Goal: Task Accomplishment & Management: Use online tool/utility

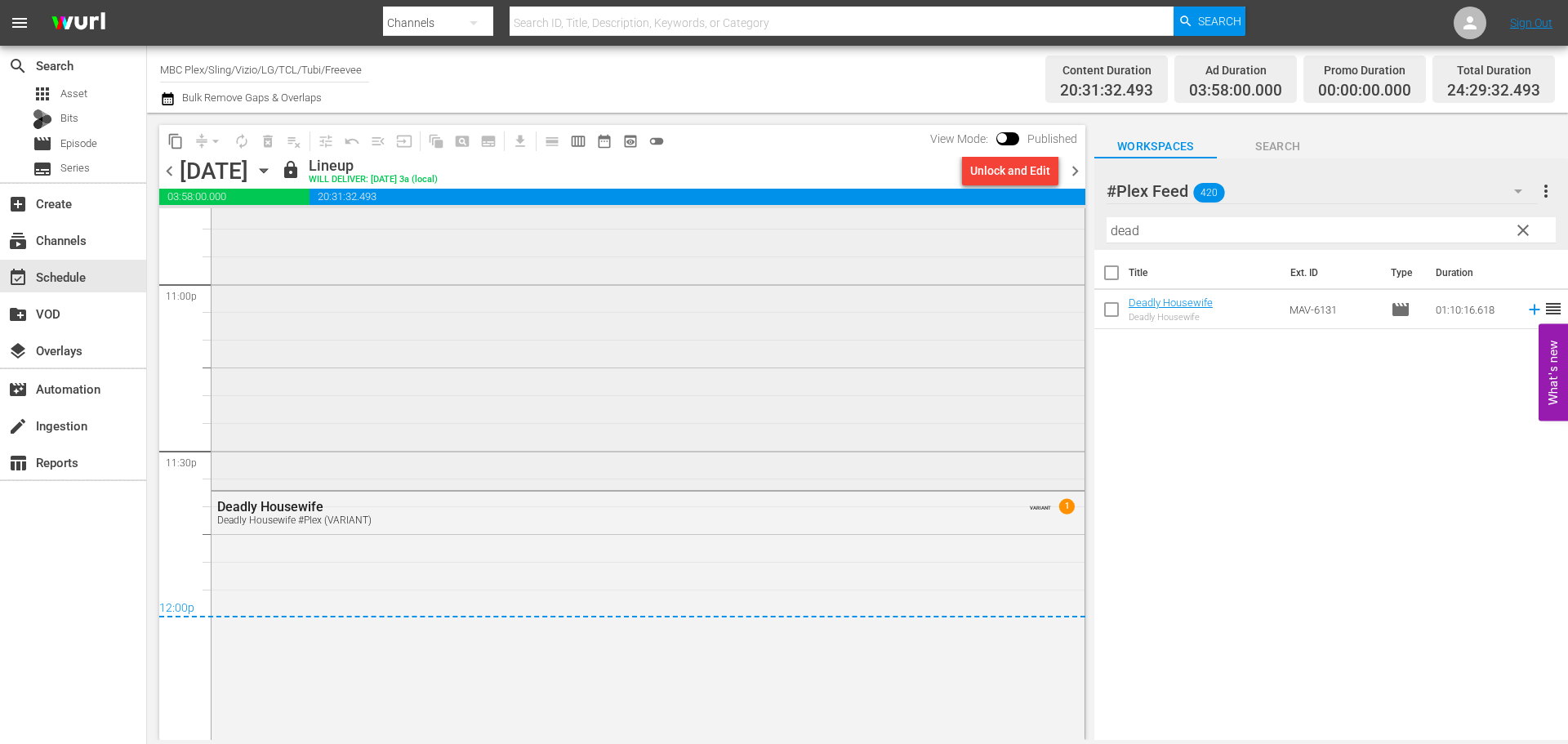
scroll to position [7594, 0]
drag, startPoint x: 1078, startPoint y: 169, endPoint x: 1106, endPoint y: 200, distance: 41.8
click at [1078, 169] on span "chevron_right" at bounding box center [1075, 171] width 21 height 21
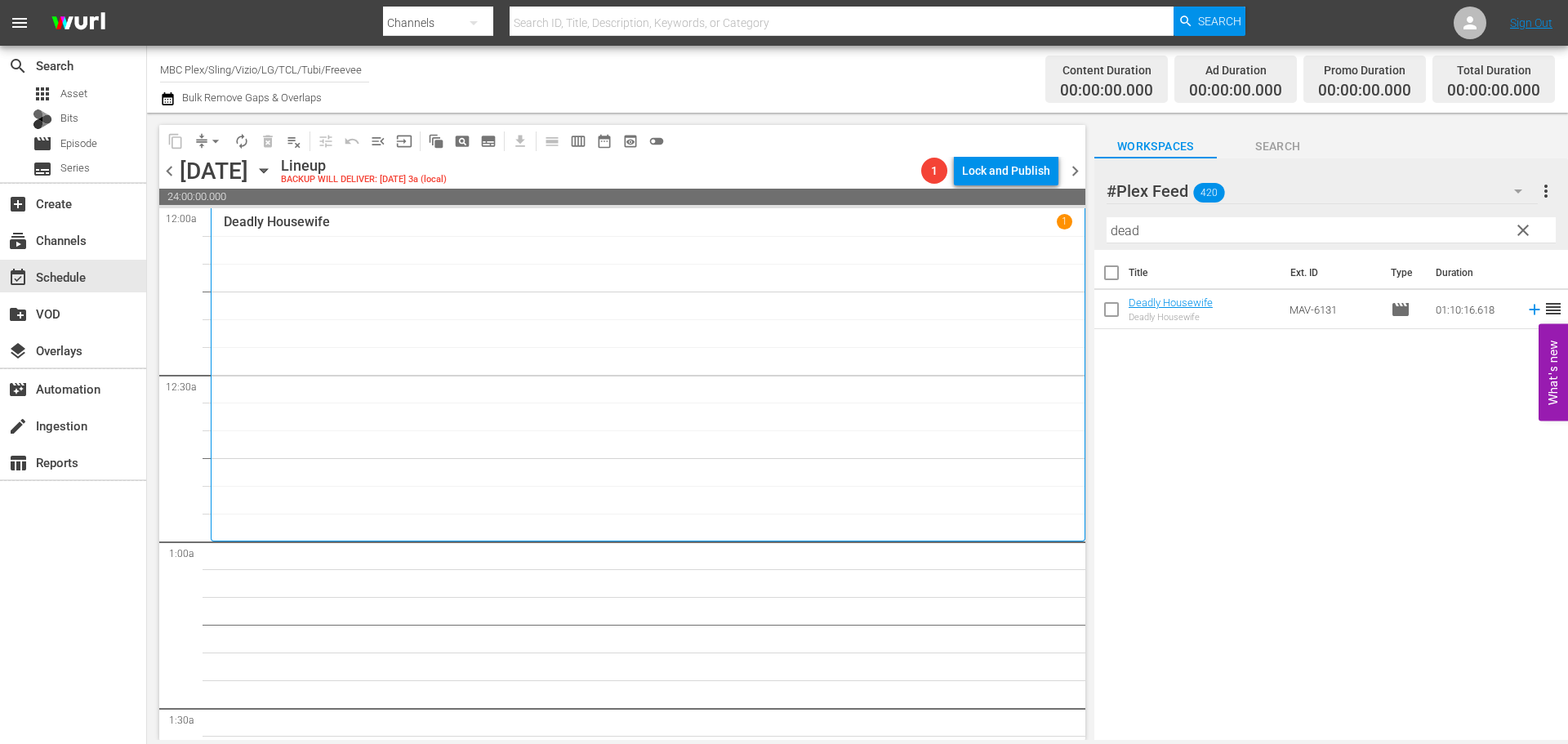
click at [1520, 230] on span "clear" at bounding box center [1523, 230] width 20 height 20
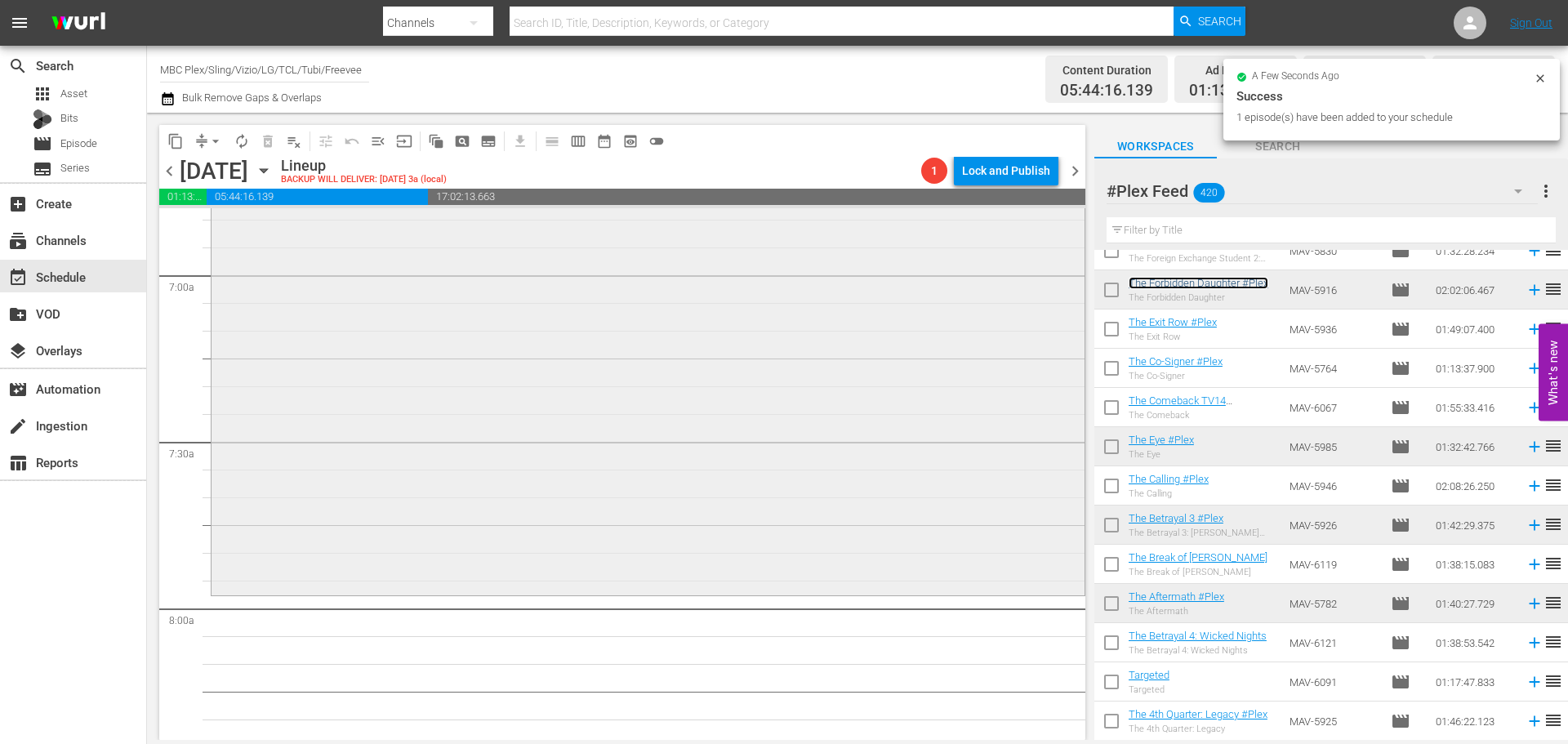
scroll to position [2368, 0]
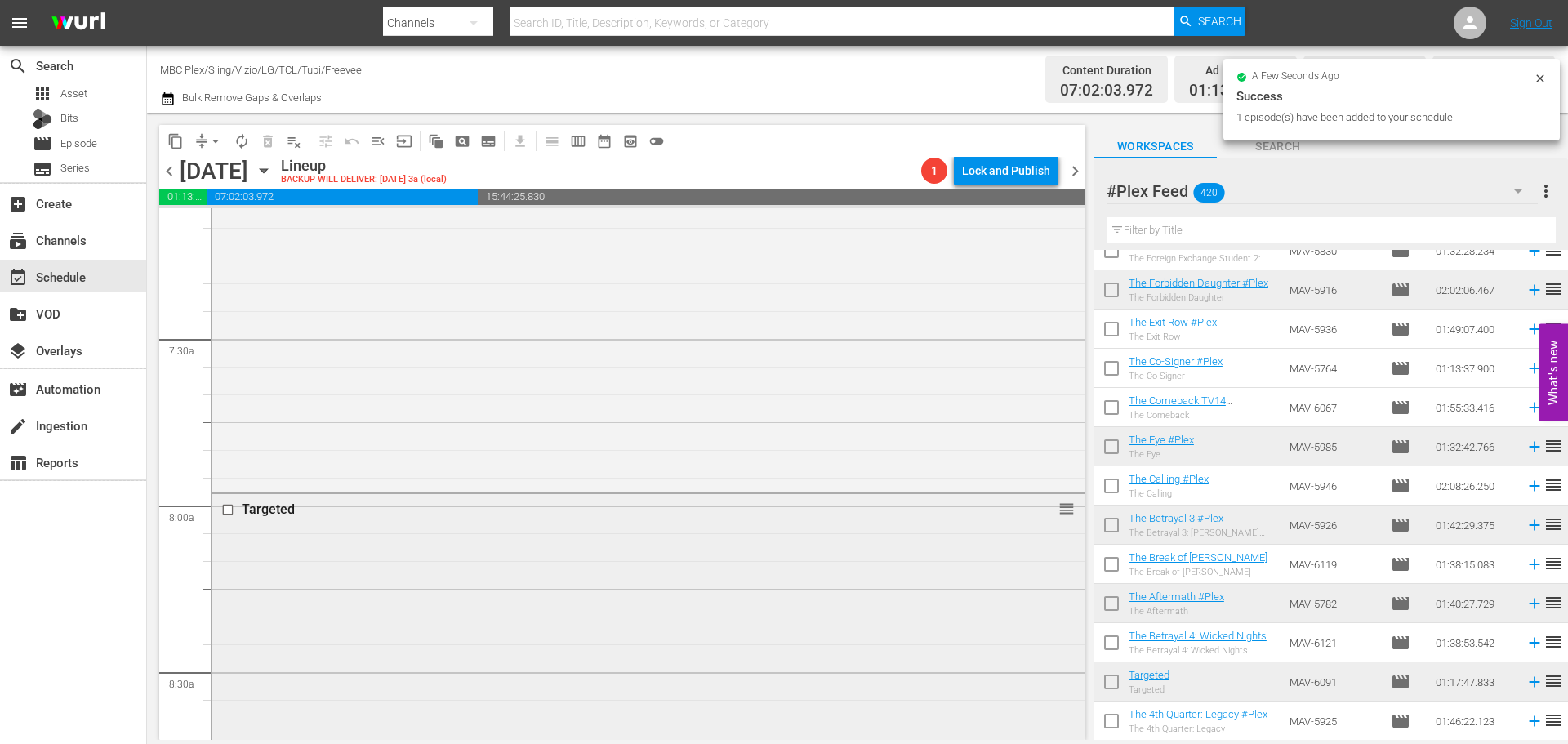
click at [411, 548] on div "Targeted reorder" at bounding box center [647, 707] width 873 height 427
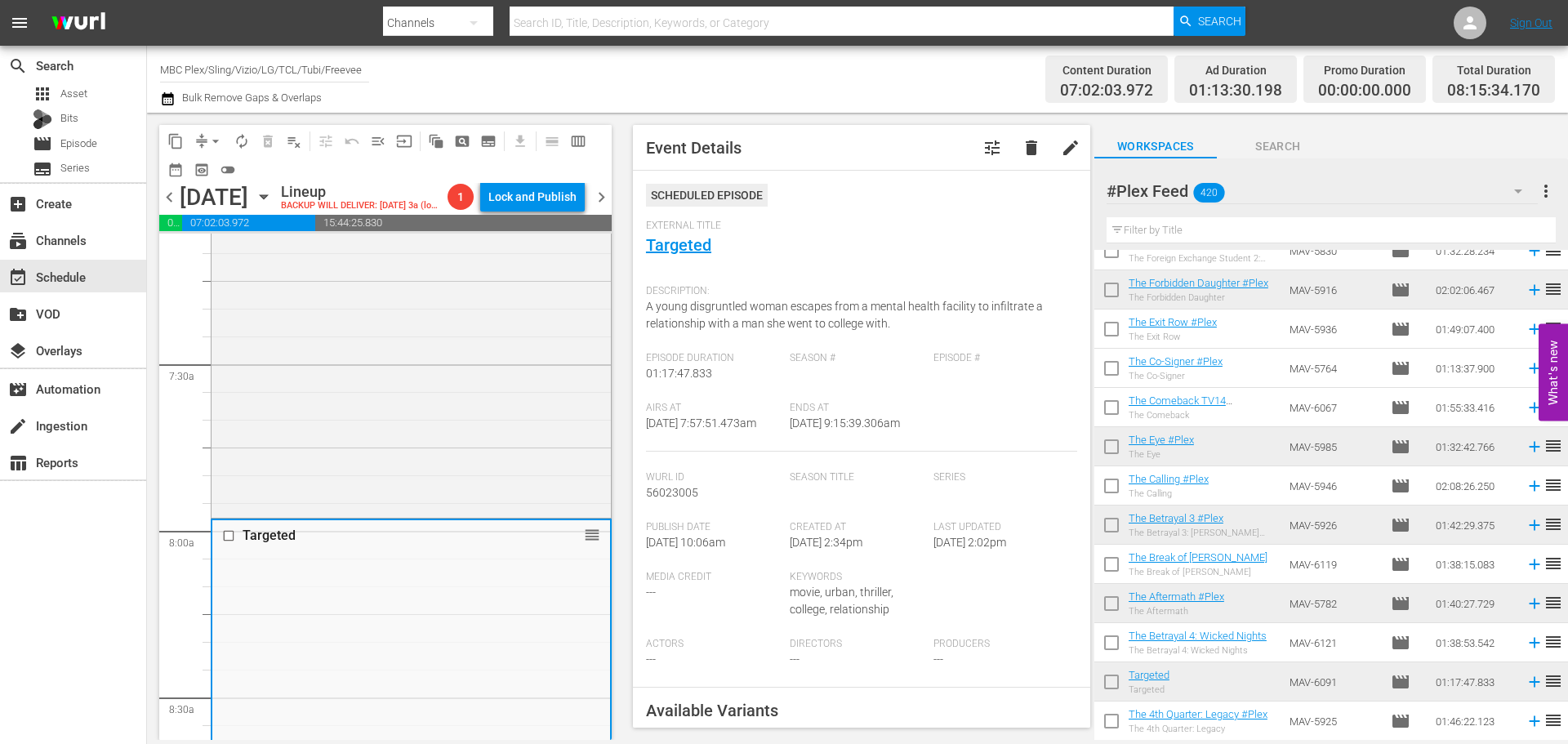
scroll to position [327, 0]
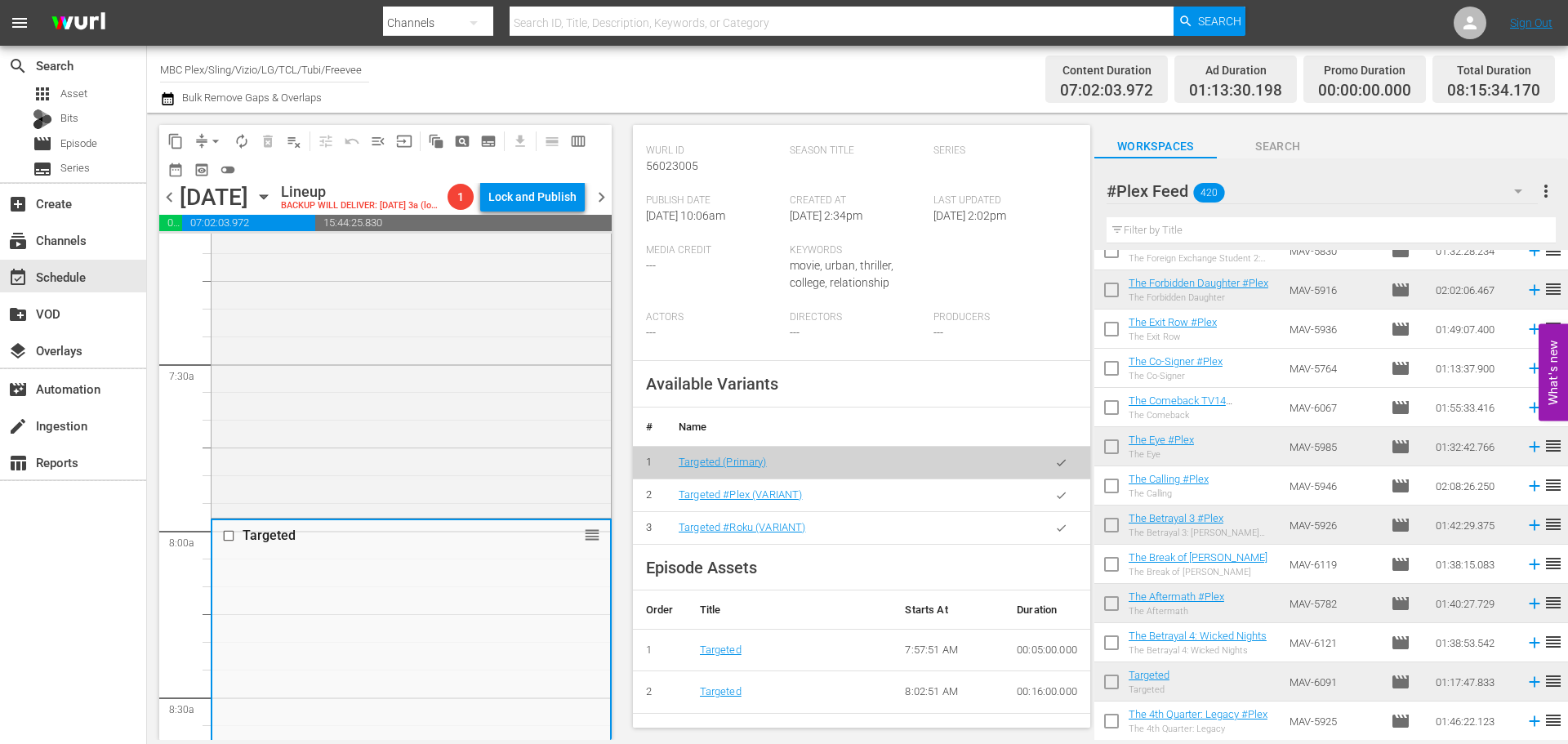
click at [1055, 502] on icon "button" at bounding box center [1061, 495] width 12 height 12
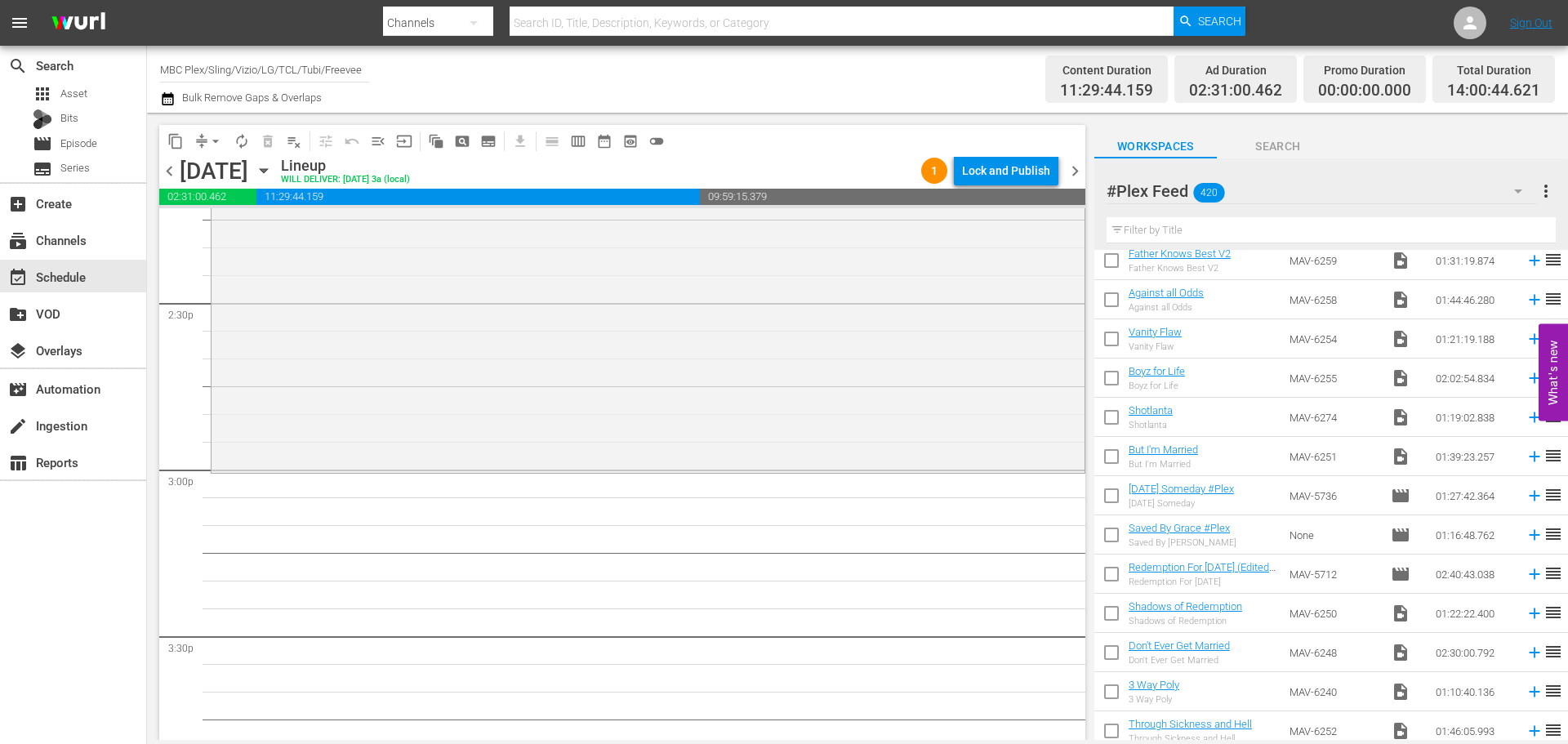
scroll to position [3103, 0]
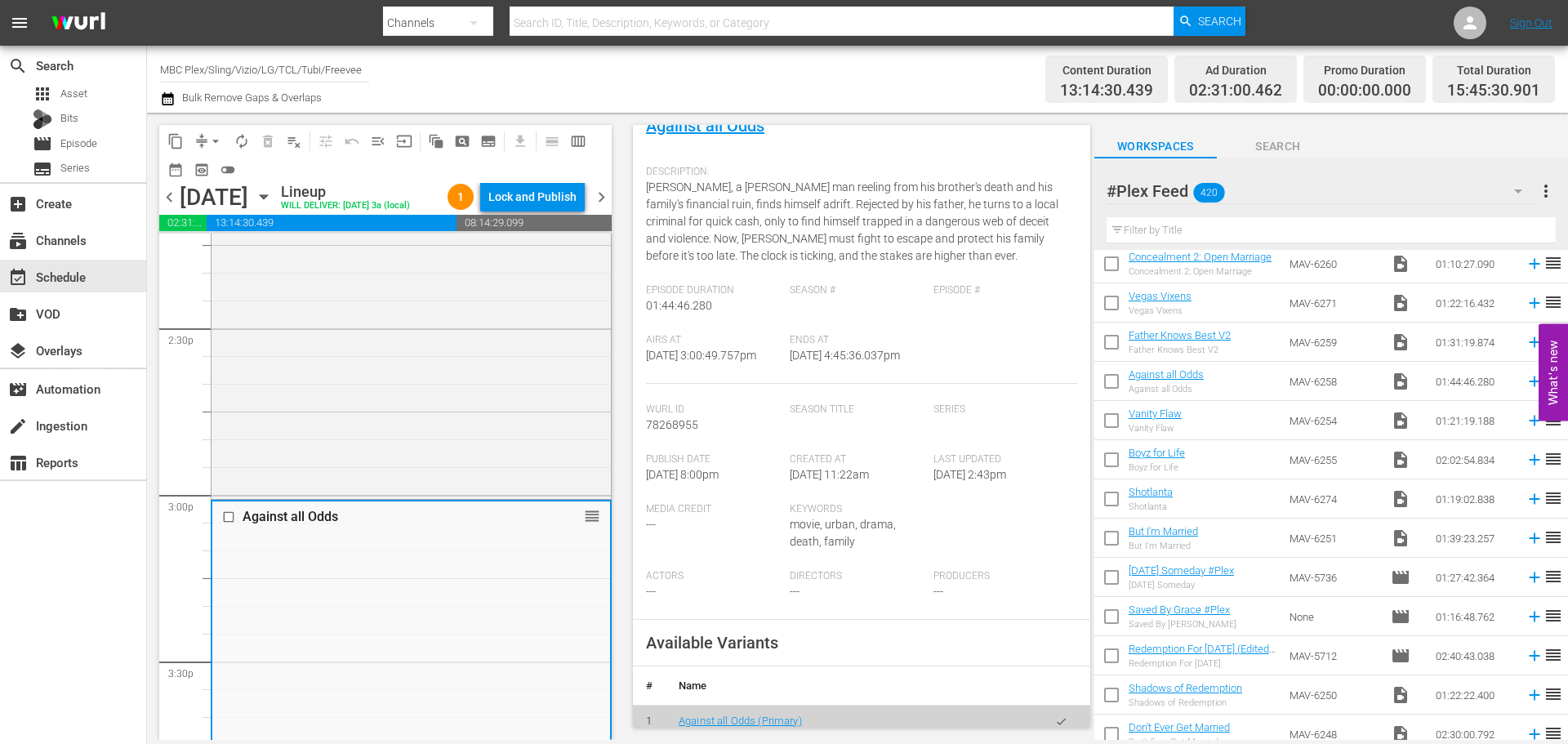
scroll to position [327, 0]
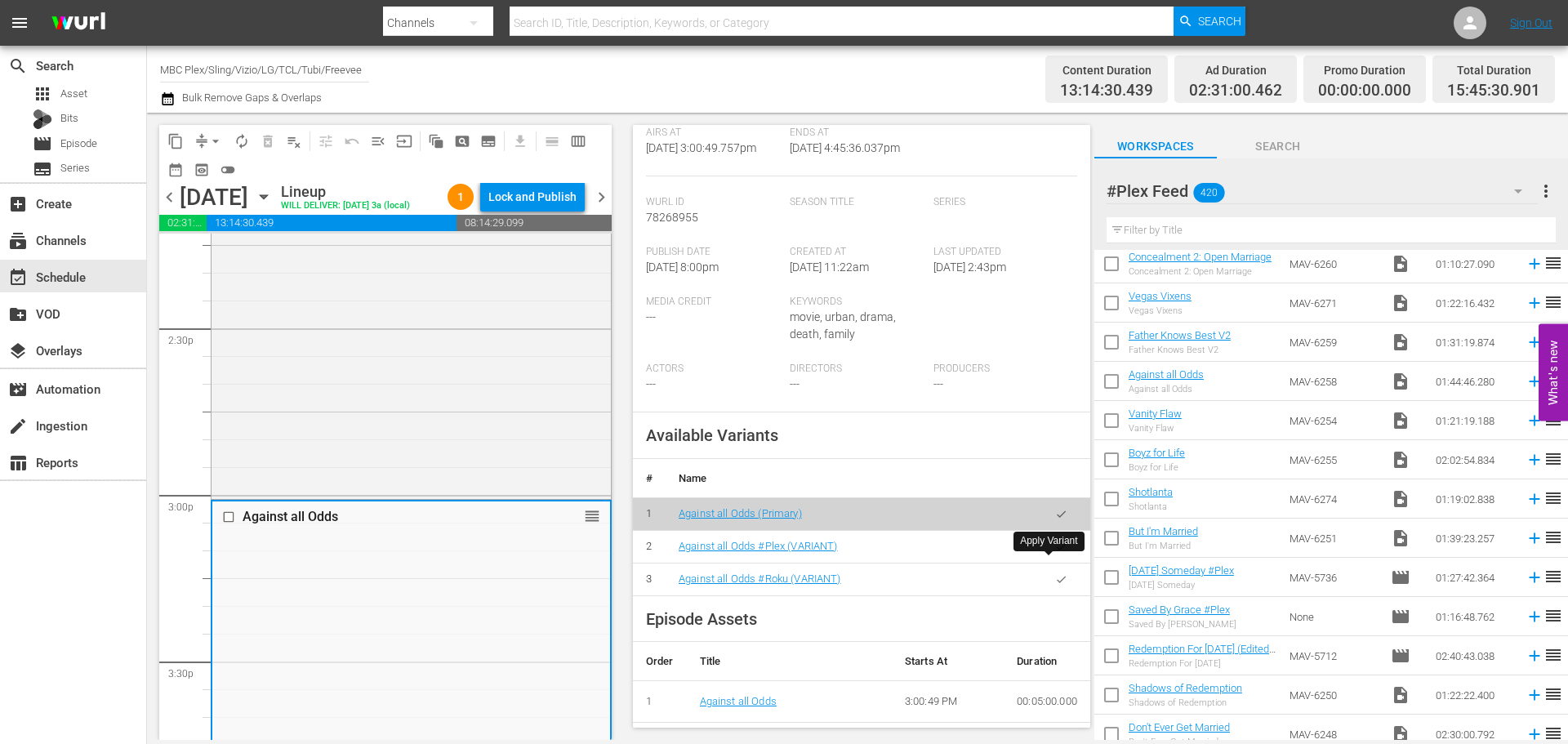
click at [1063, 563] on button "button" at bounding box center [1062, 547] width 32 height 32
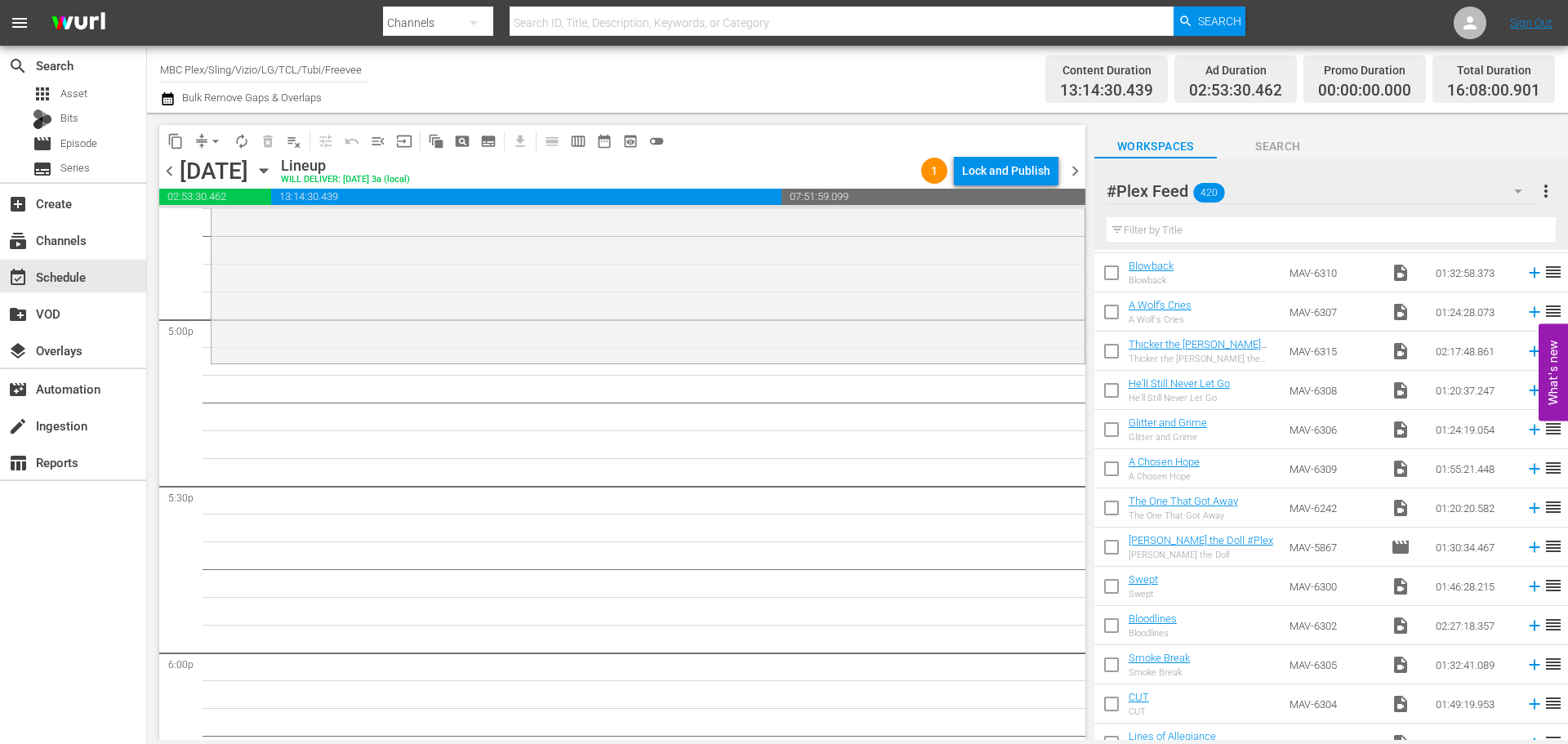
scroll to position [0, 0]
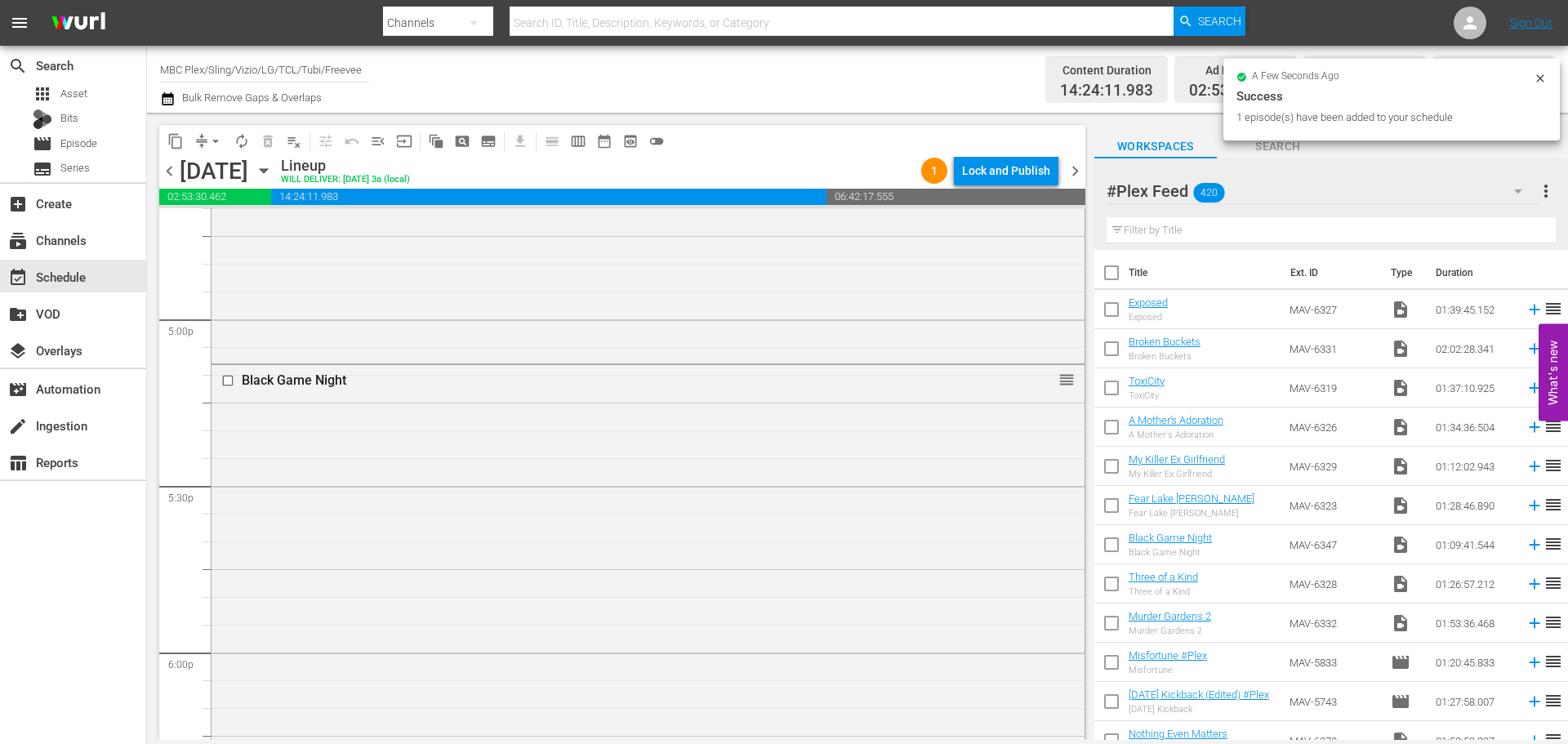
click at [335, 451] on div "Black Game Night reorder" at bounding box center [647, 556] width 873 height 382
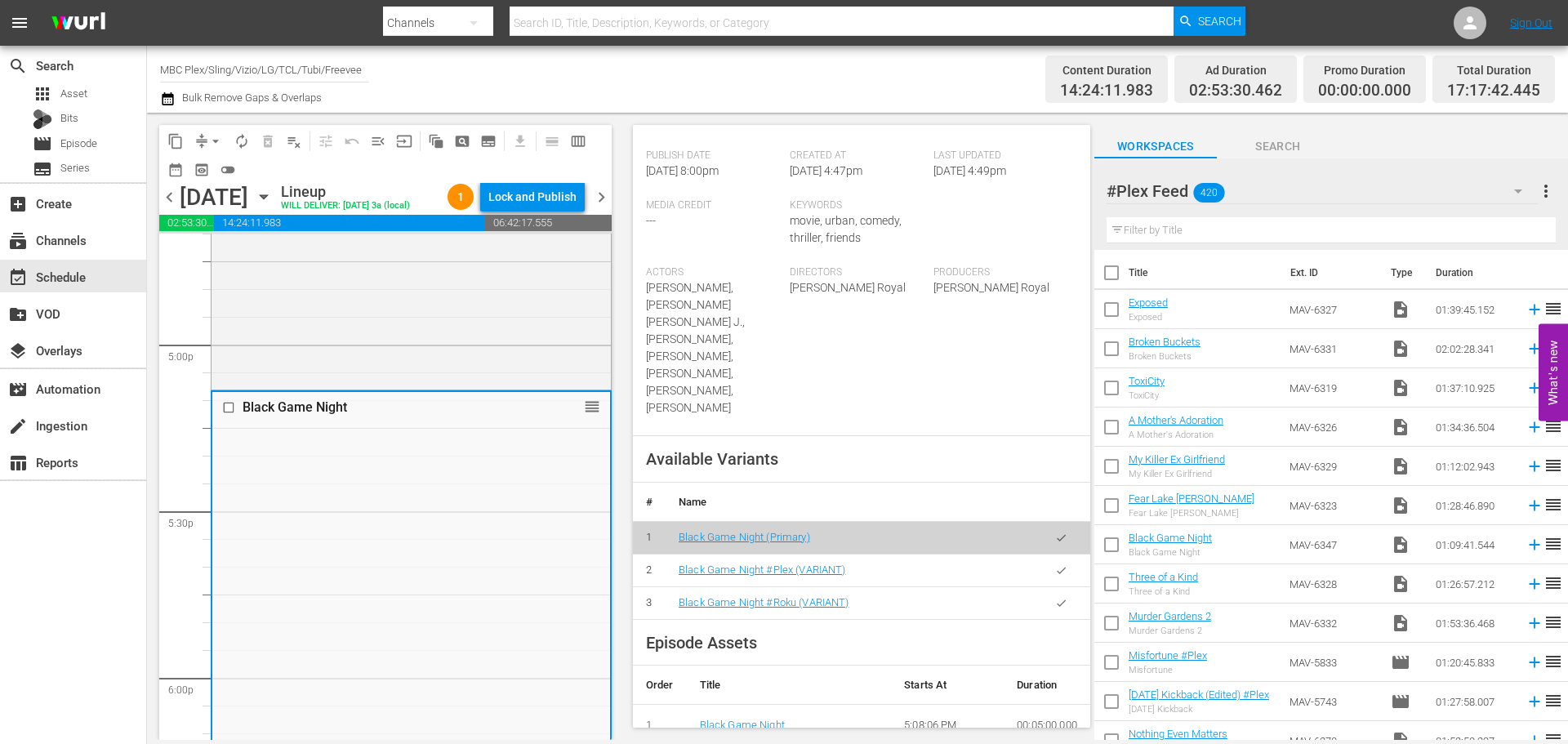
scroll to position [409, 0]
click at [1046, 570] on button "button" at bounding box center [1062, 568] width 32 height 32
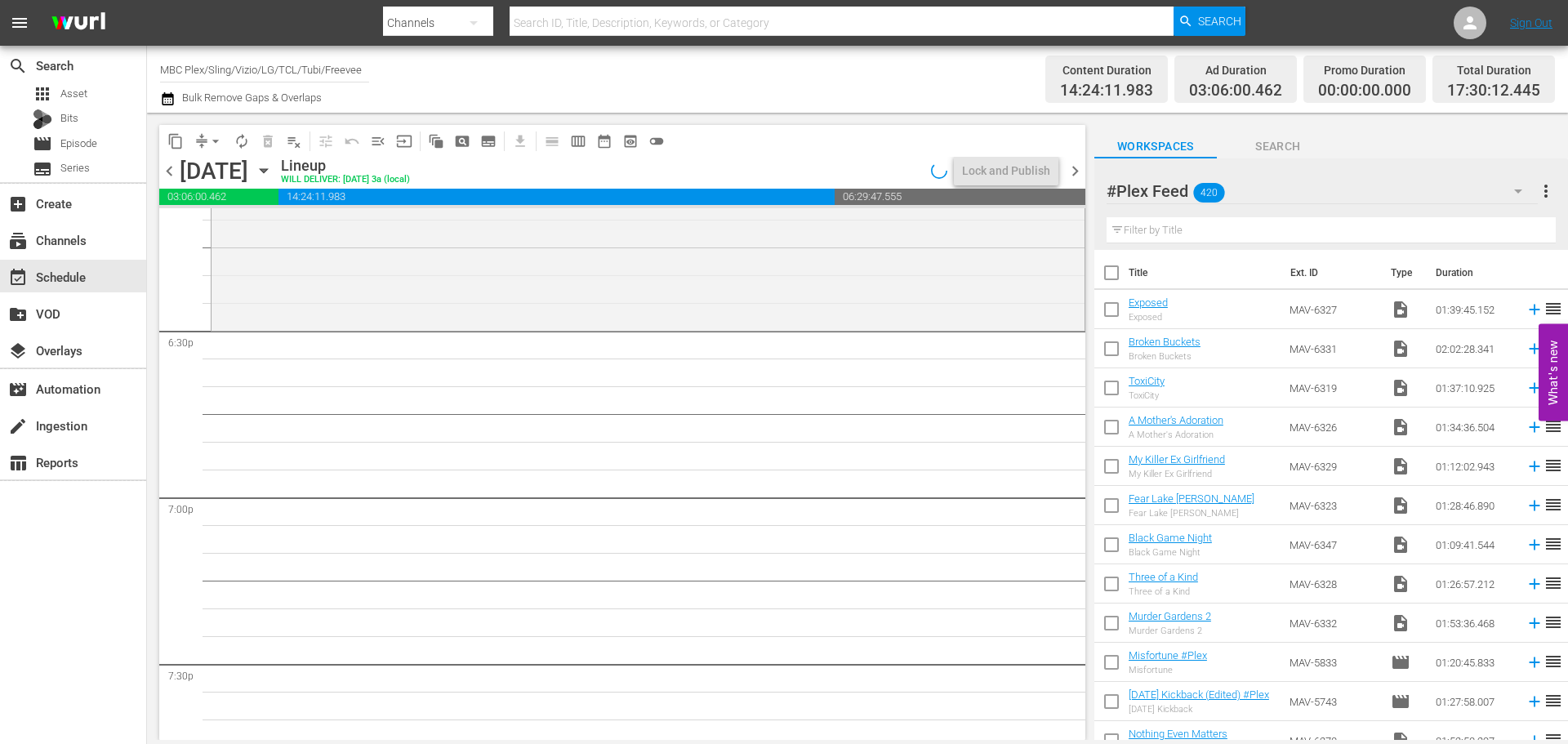
scroll to position [6042, 0]
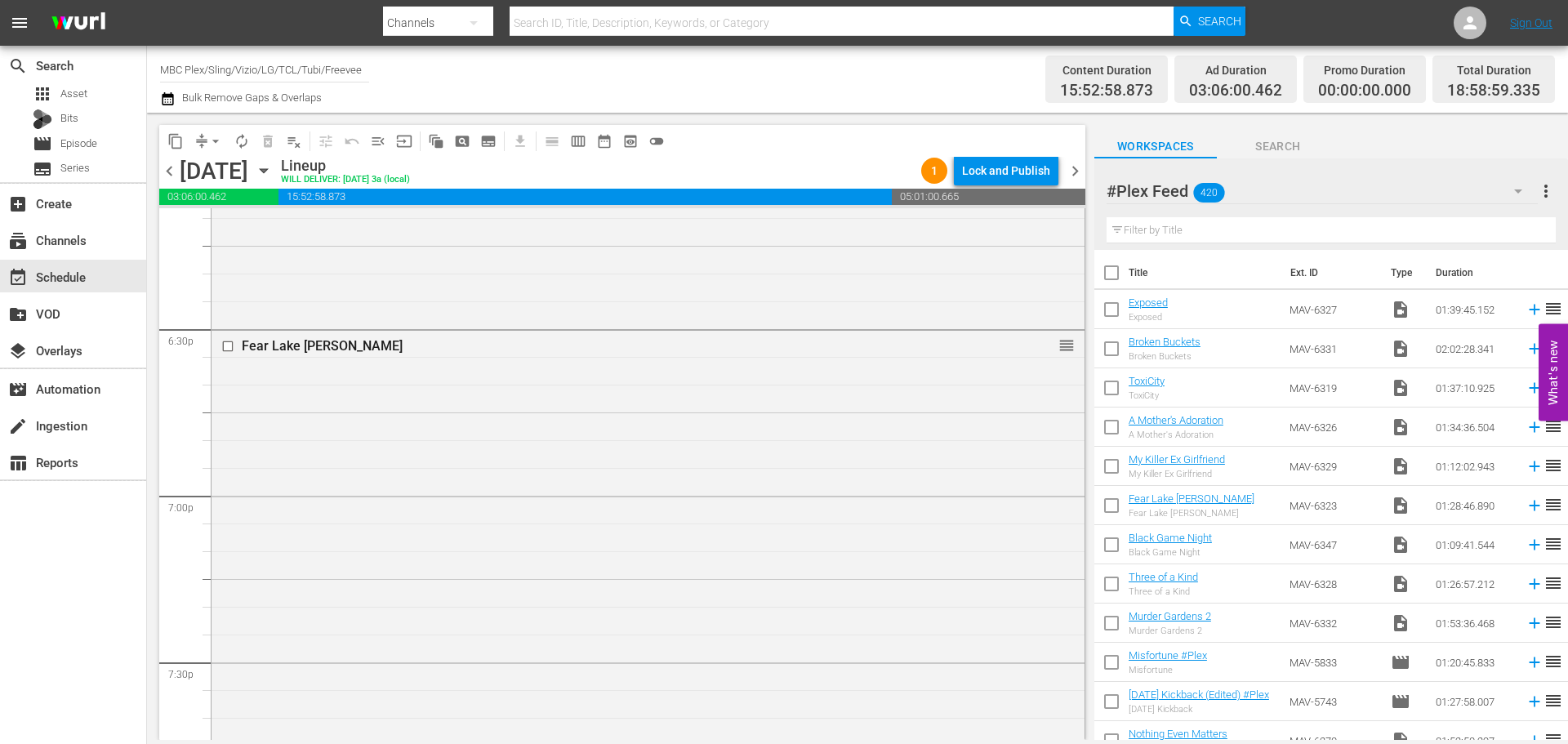
click at [483, 415] on div "Fear Lake [PERSON_NAME] reorder" at bounding box center [647, 575] width 873 height 488
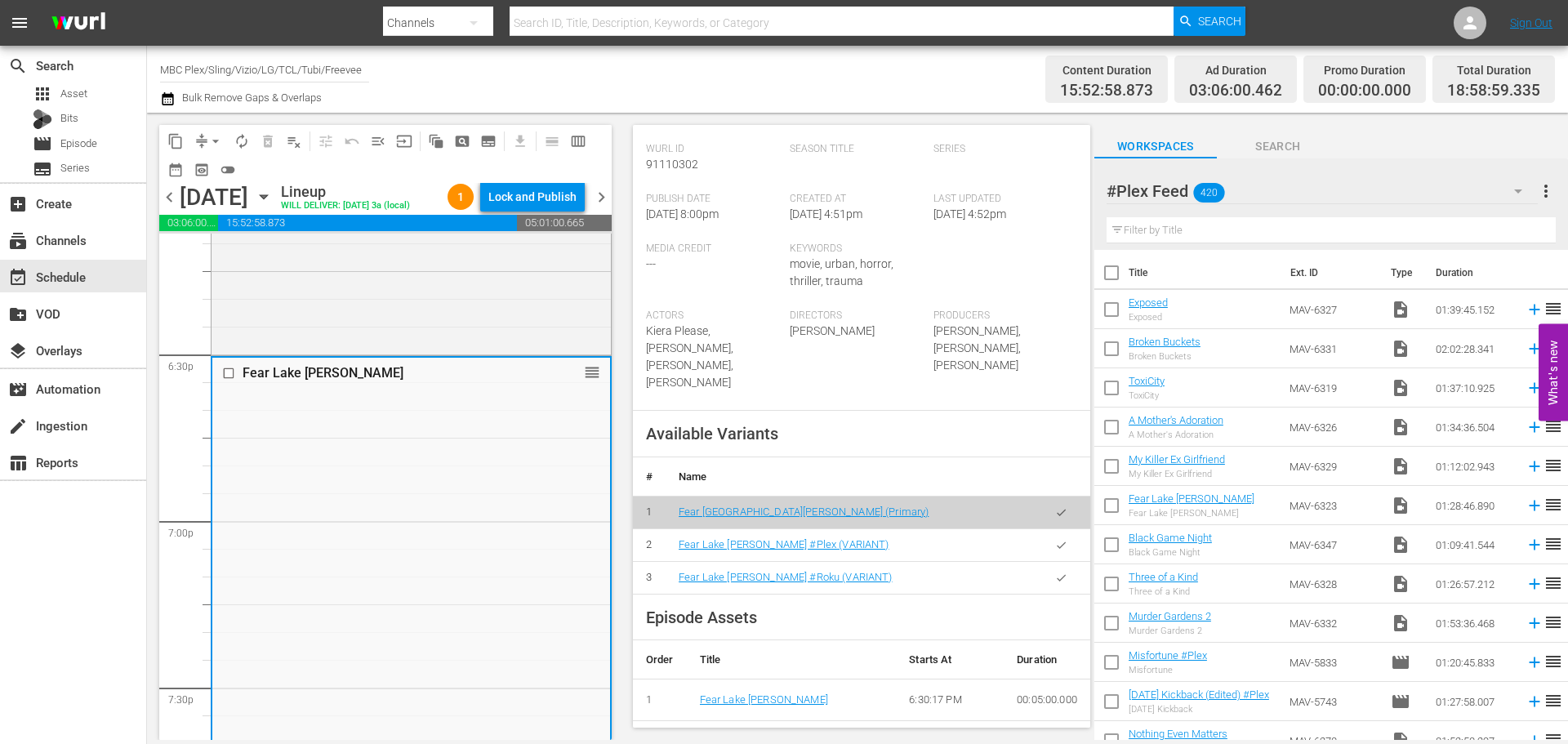
scroll to position [490, 0]
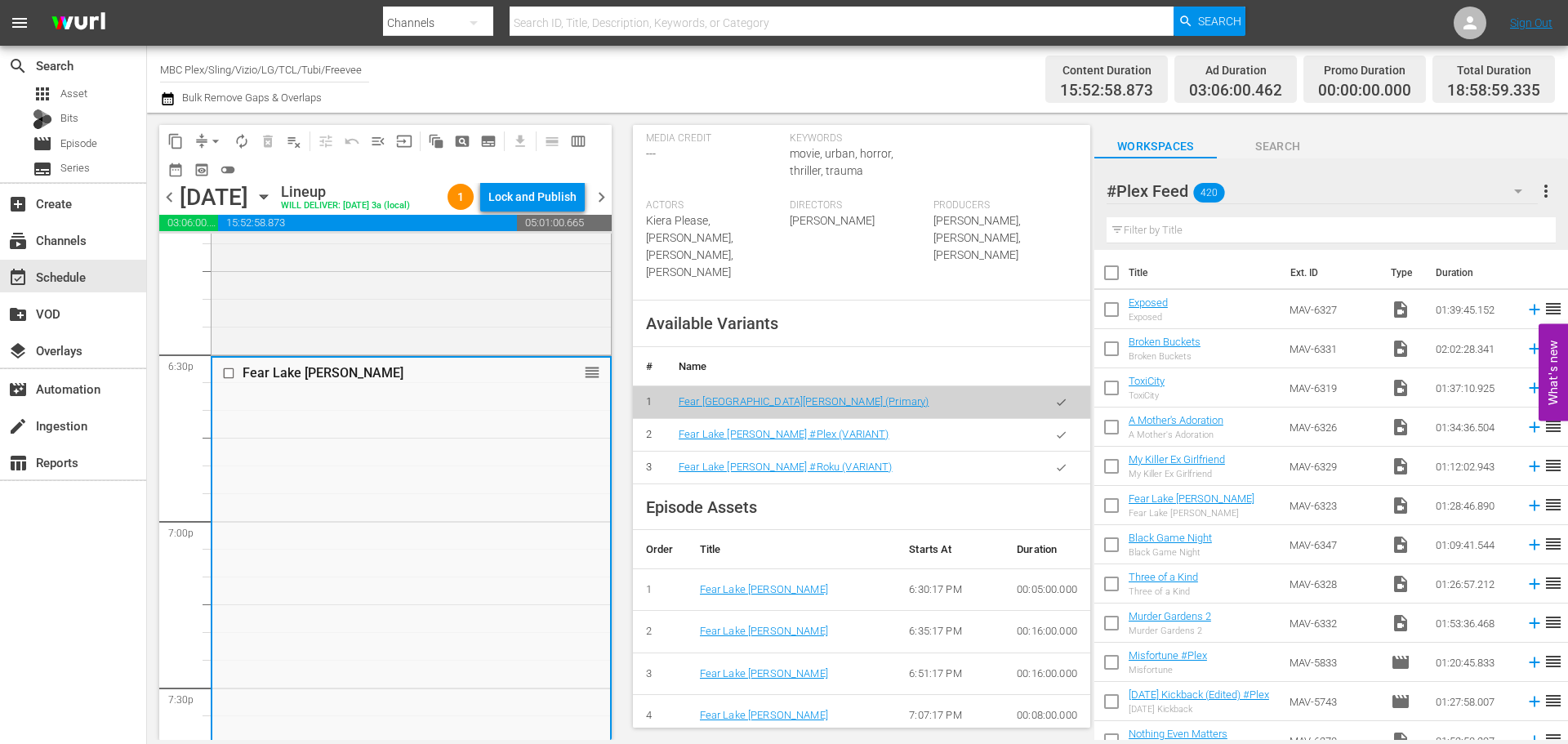
click at [1046, 429] on button "button" at bounding box center [1062, 435] width 32 height 32
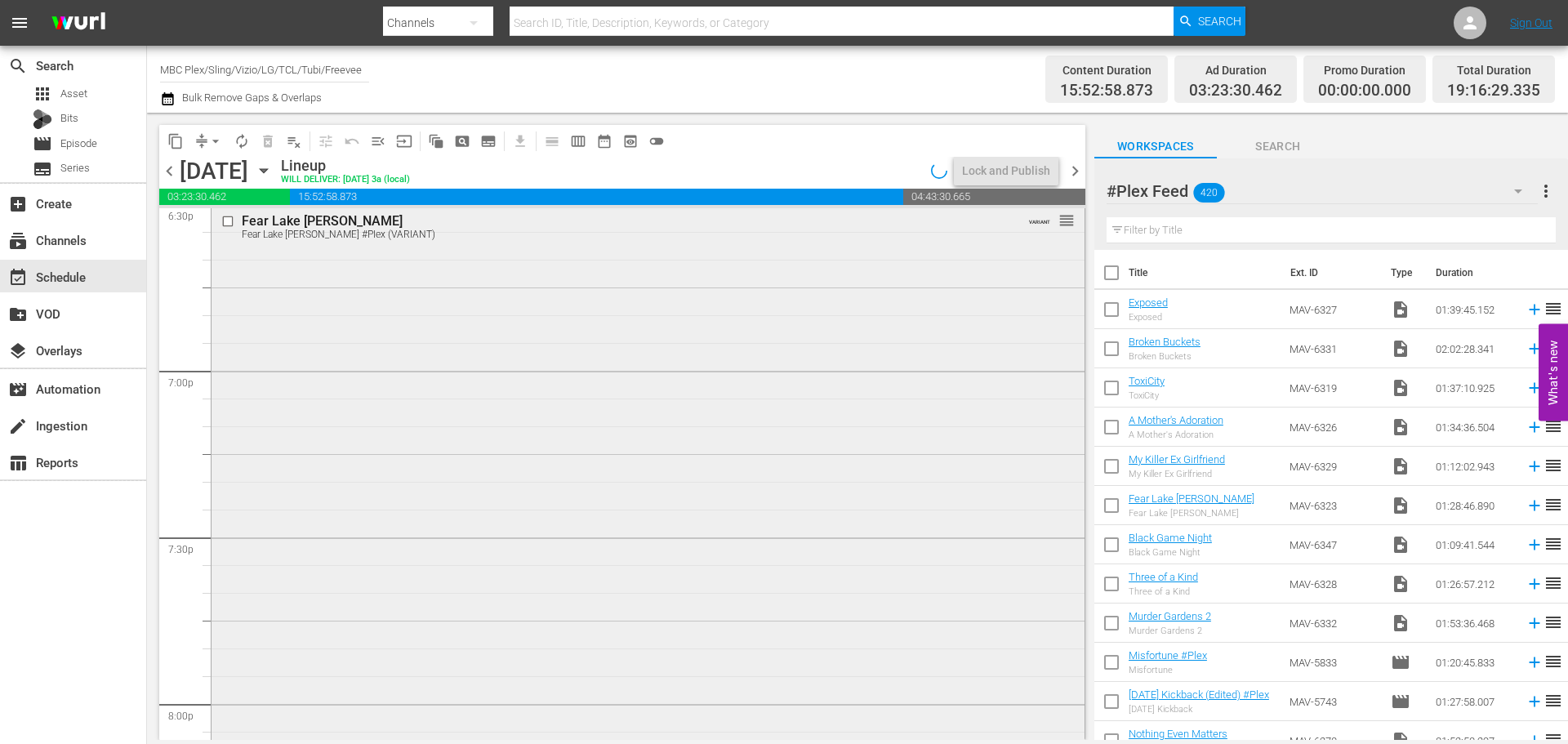
scroll to position [6614, 0]
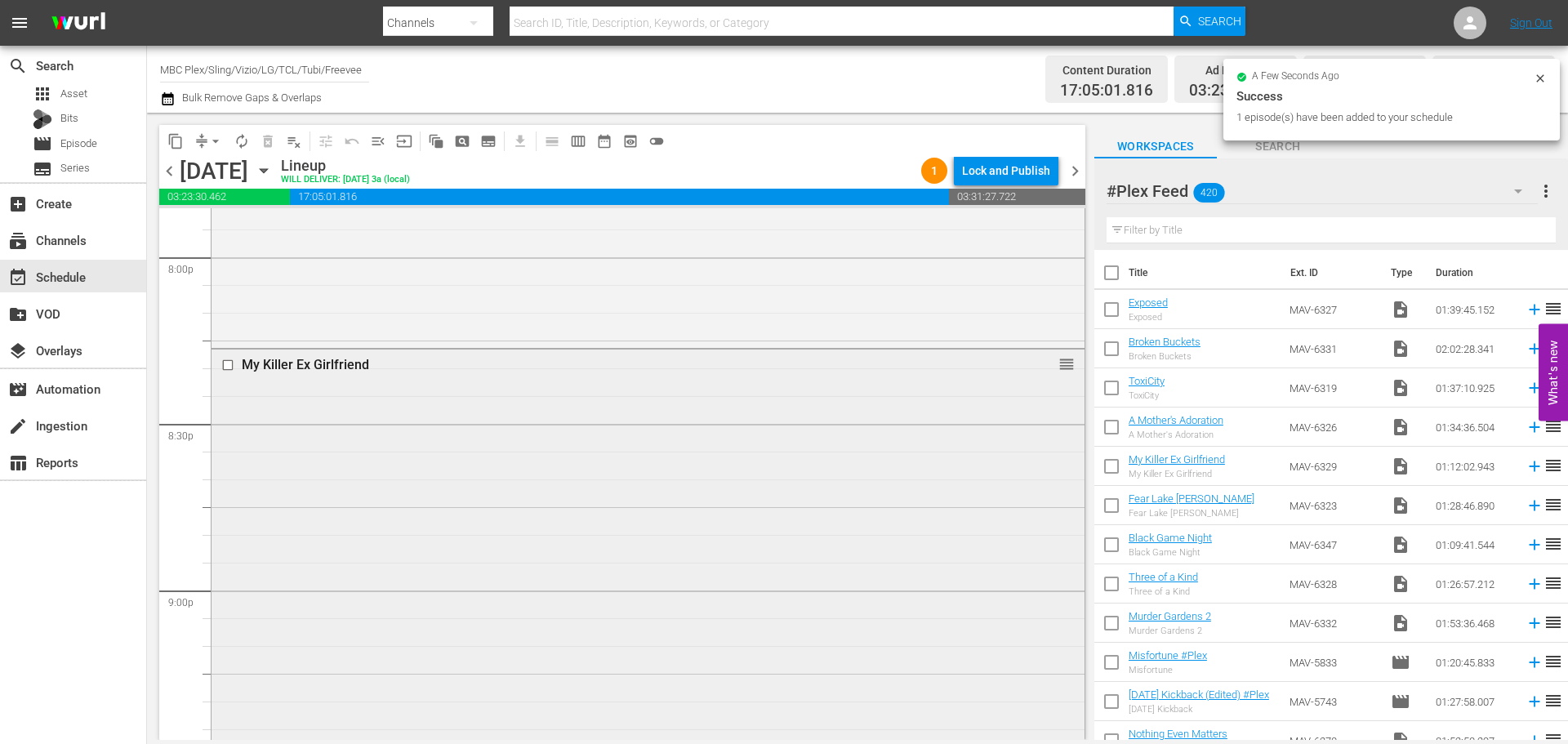
click at [423, 468] on div "My Killer Ex Girlfriend reorder" at bounding box center [647, 547] width 873 height 395
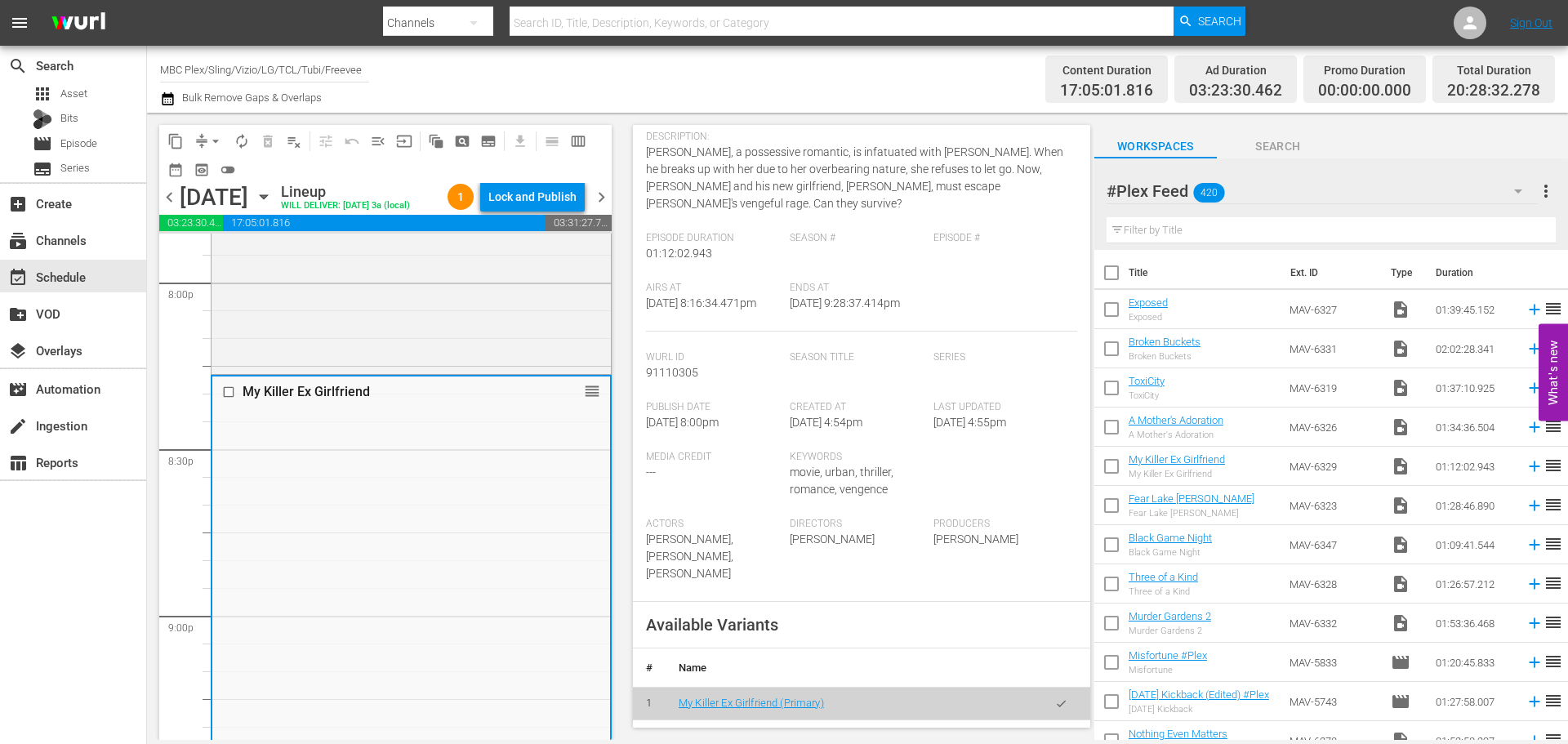
scroll to position [245, 0]
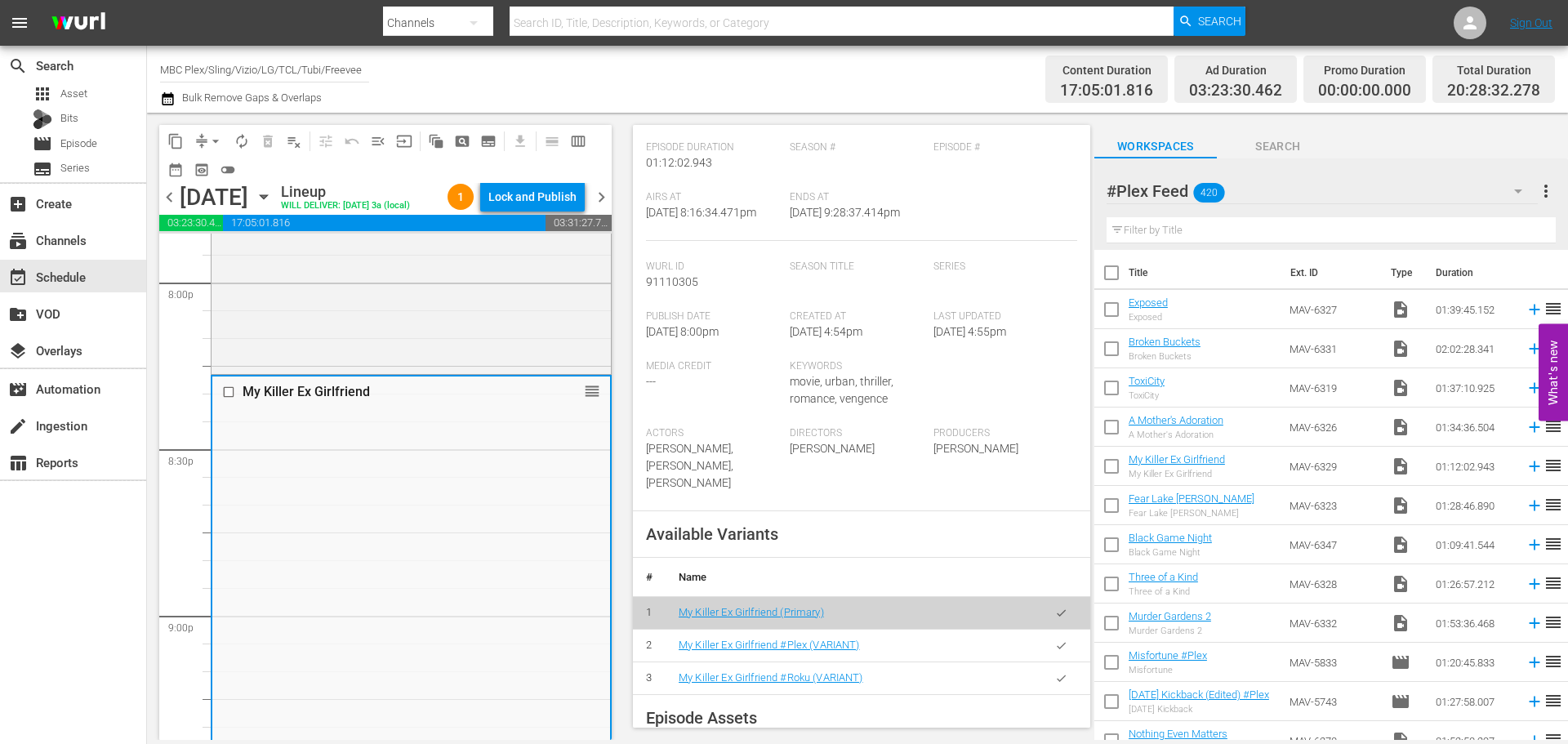
click at [1055, 645] on icon "button" at bounding box center [1061, 645] width 12 height 12
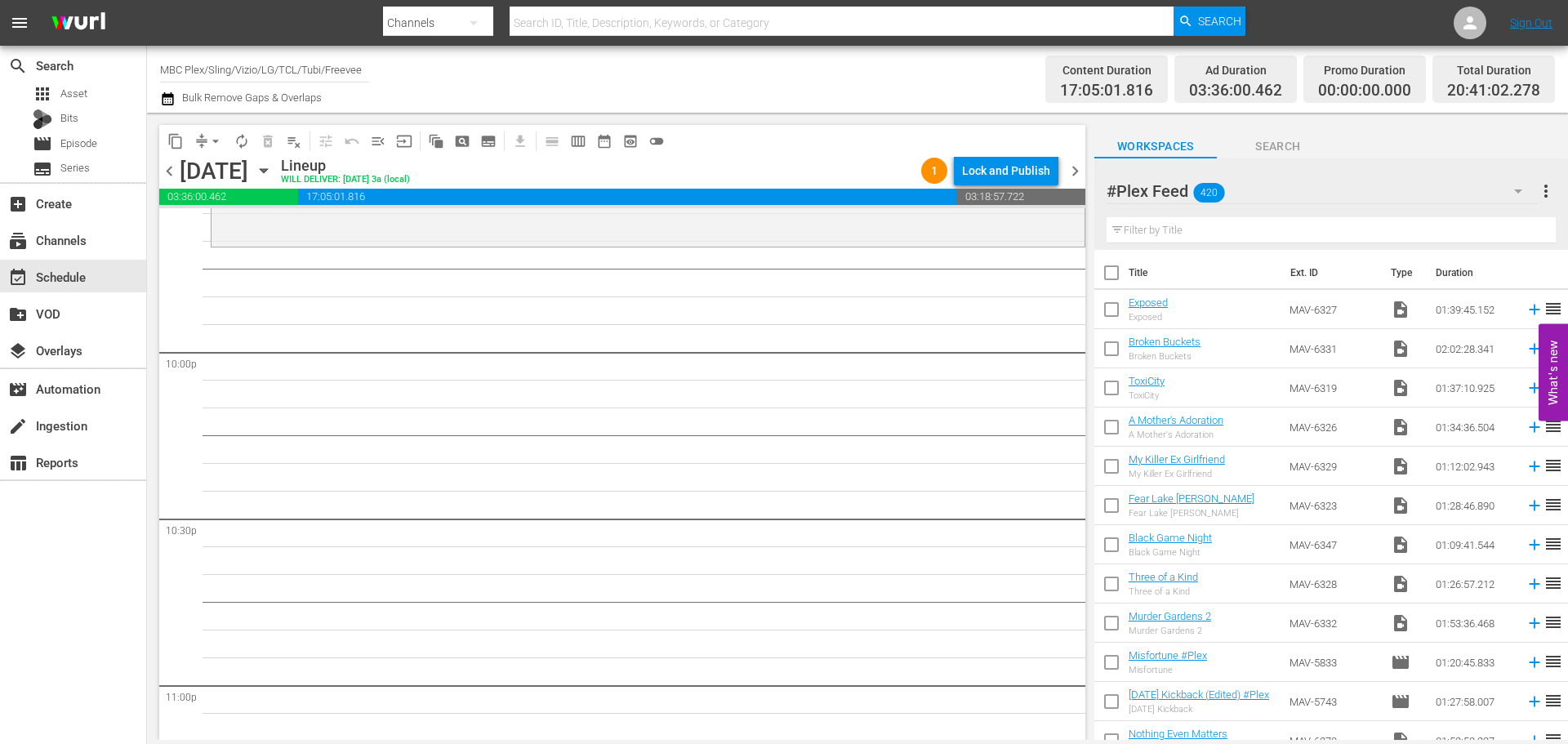
scroll to position [7104, 0]
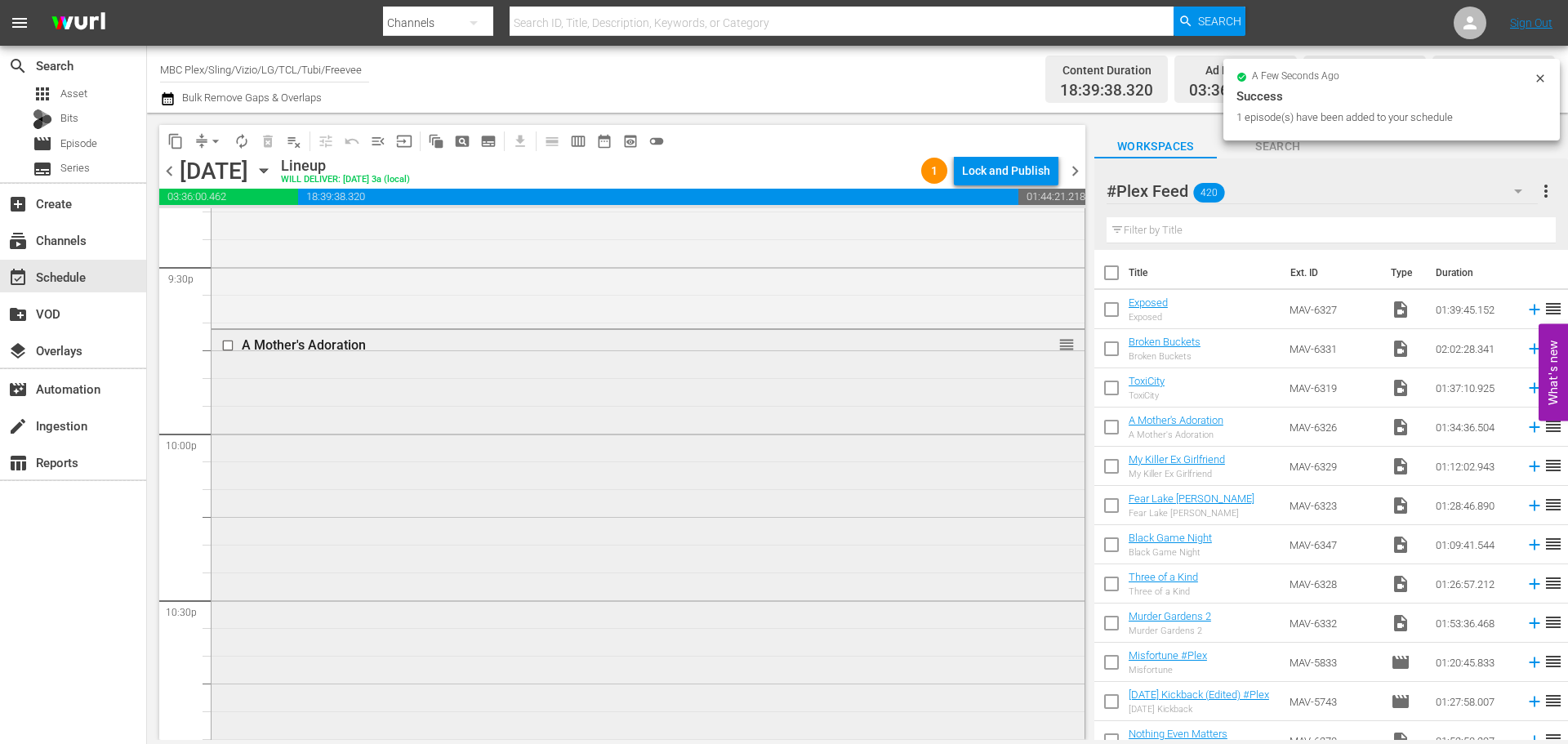
click at [450, 422] on div "A Mother's Adoration reorder" at bounding box center [647, 590] width 873 height 520
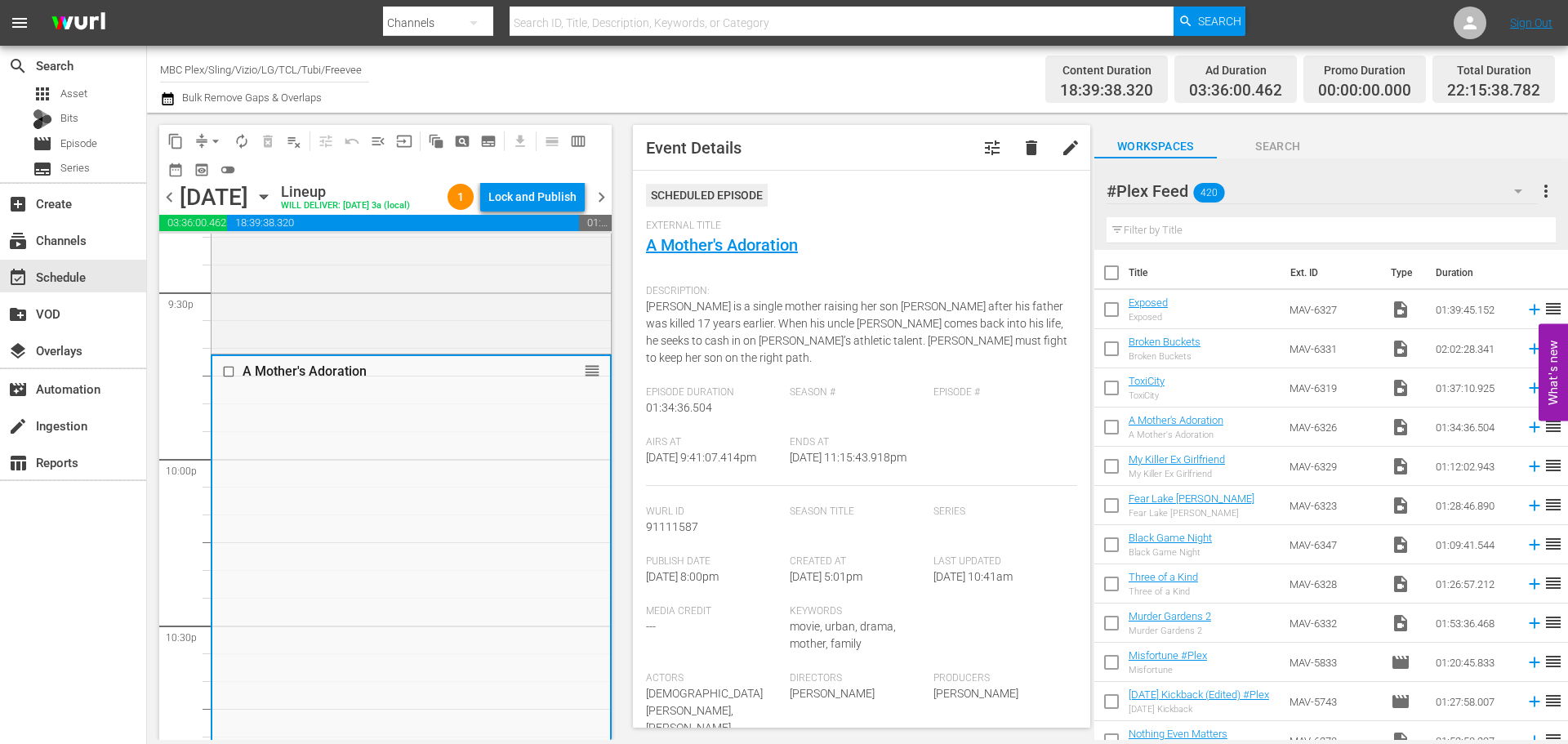
scroll to position [409, 0]
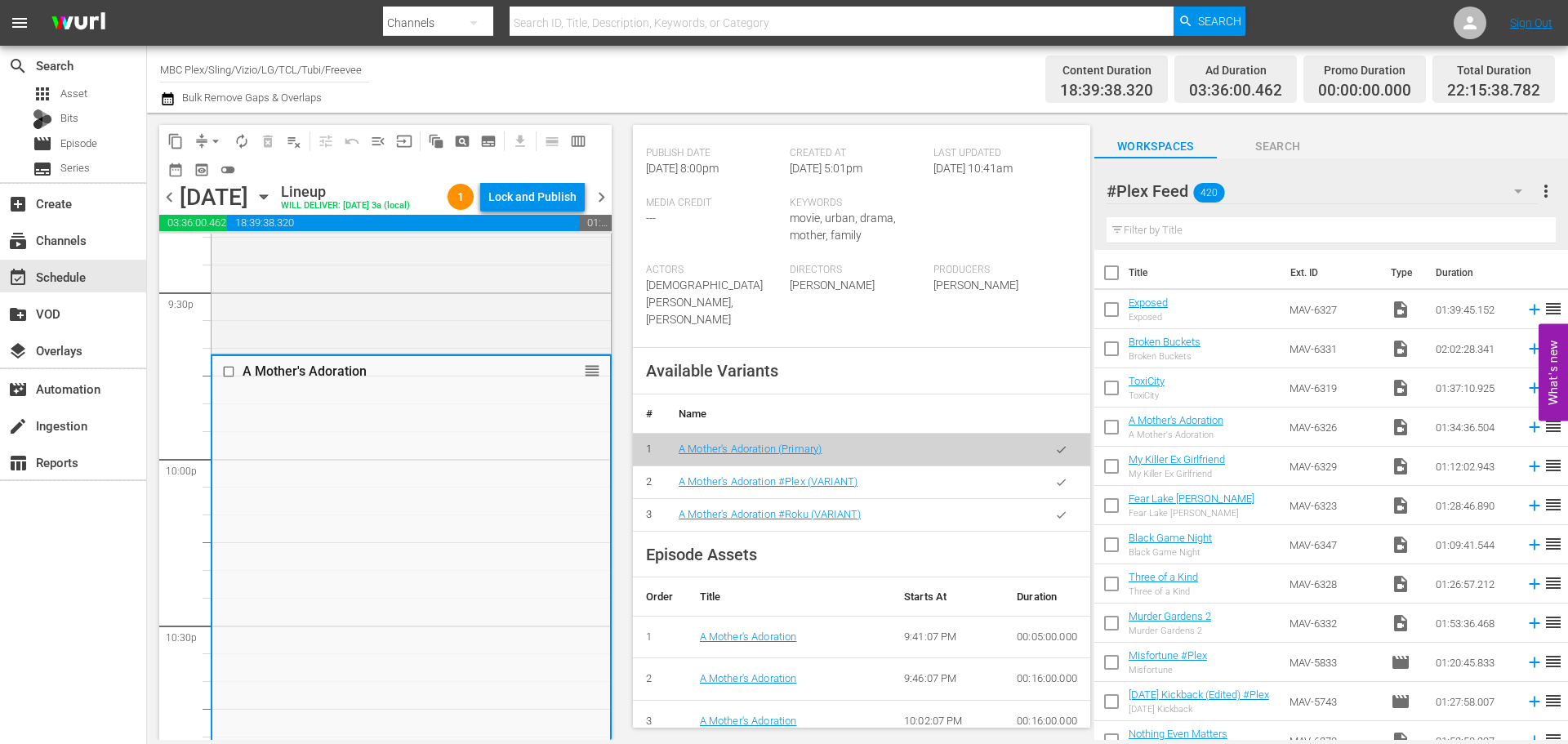
drag, startPoint x: 1038, startPoint y: 479, endPoint x: 969, endPoint y: 480, distance: 69.0
click at [1046, 479] on button "button" at bounding box center [1062, 482] width 32 height 32
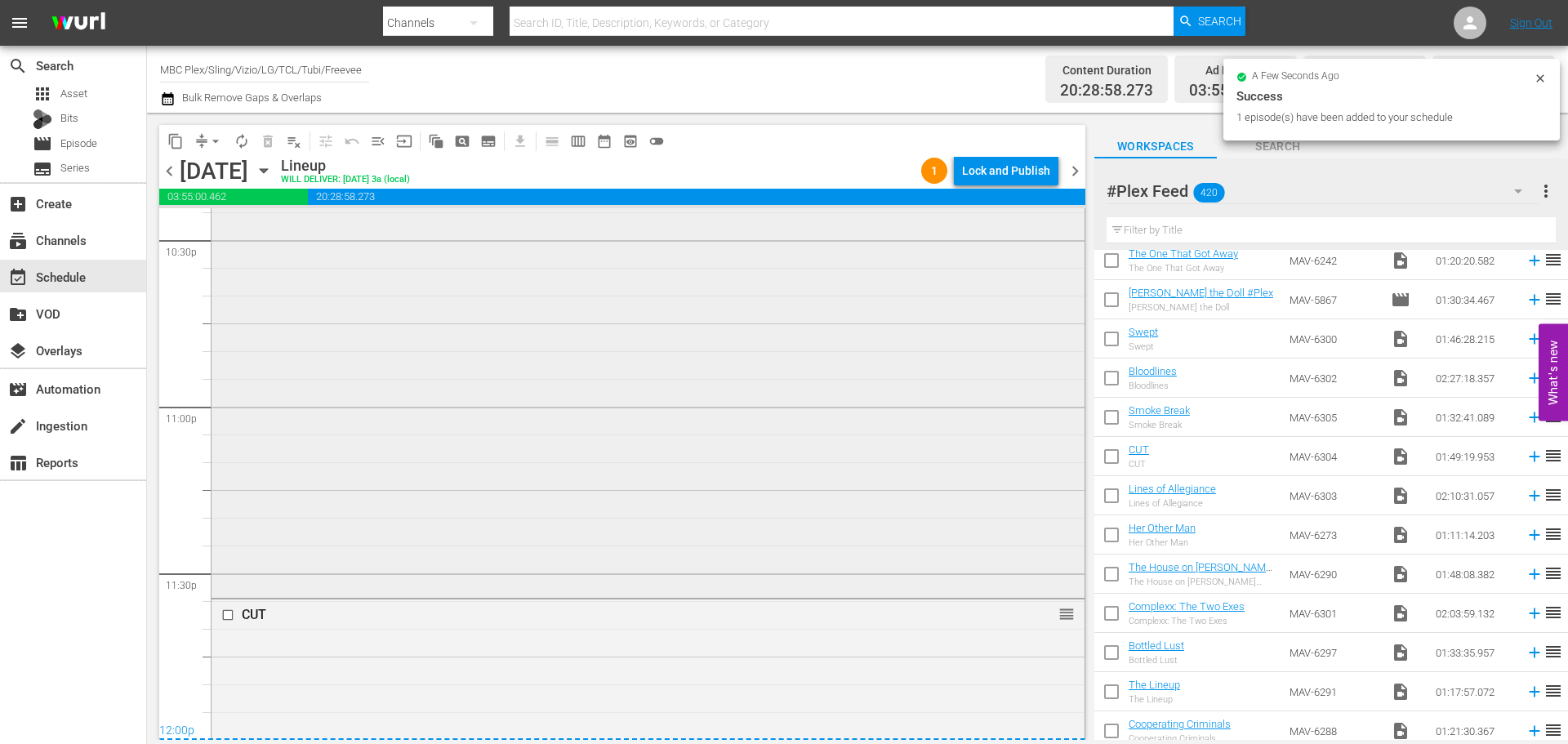
scroll to position [7545, 0]
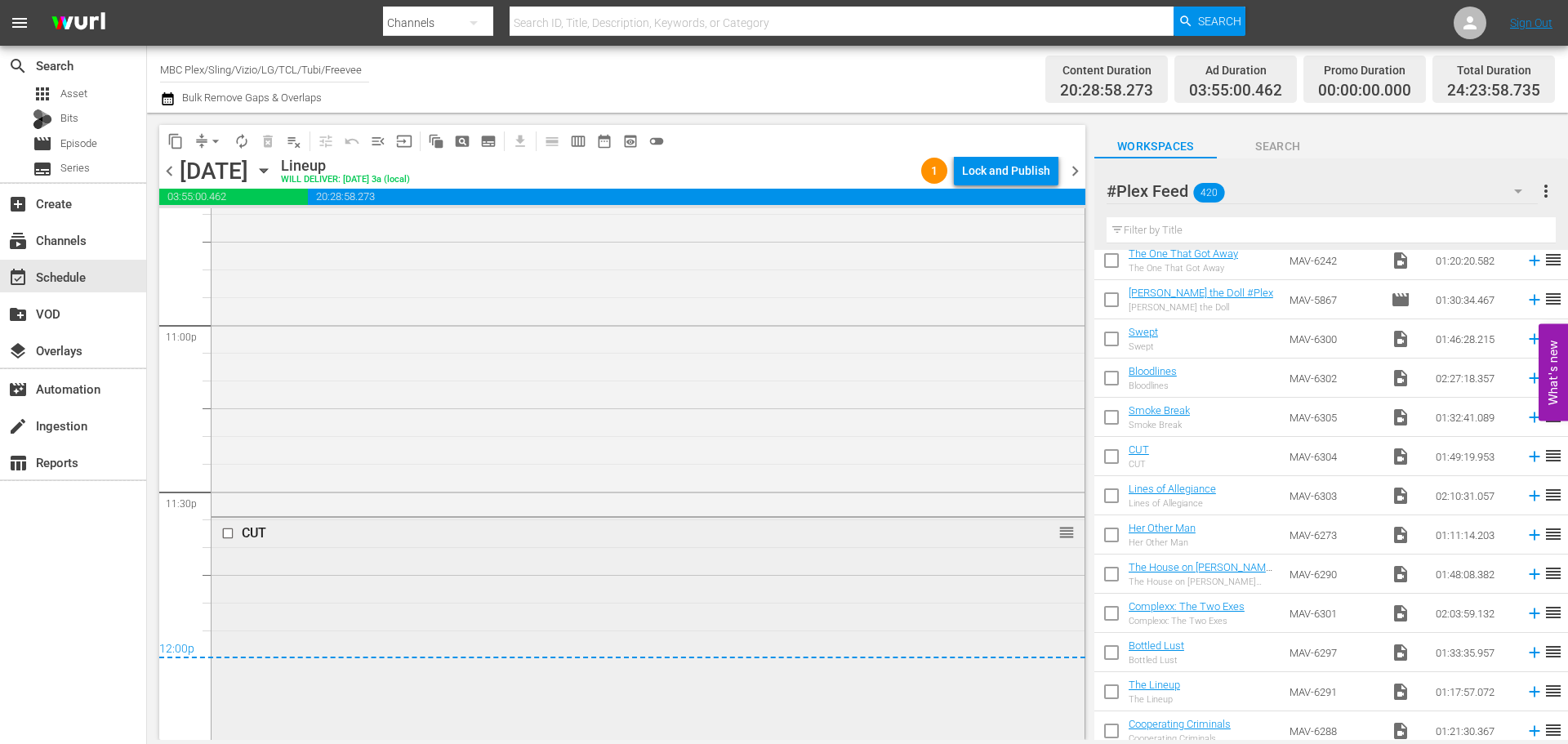
click at [292, 535] on div "CUT" at bounding box center [617, 533] width 753 height 16
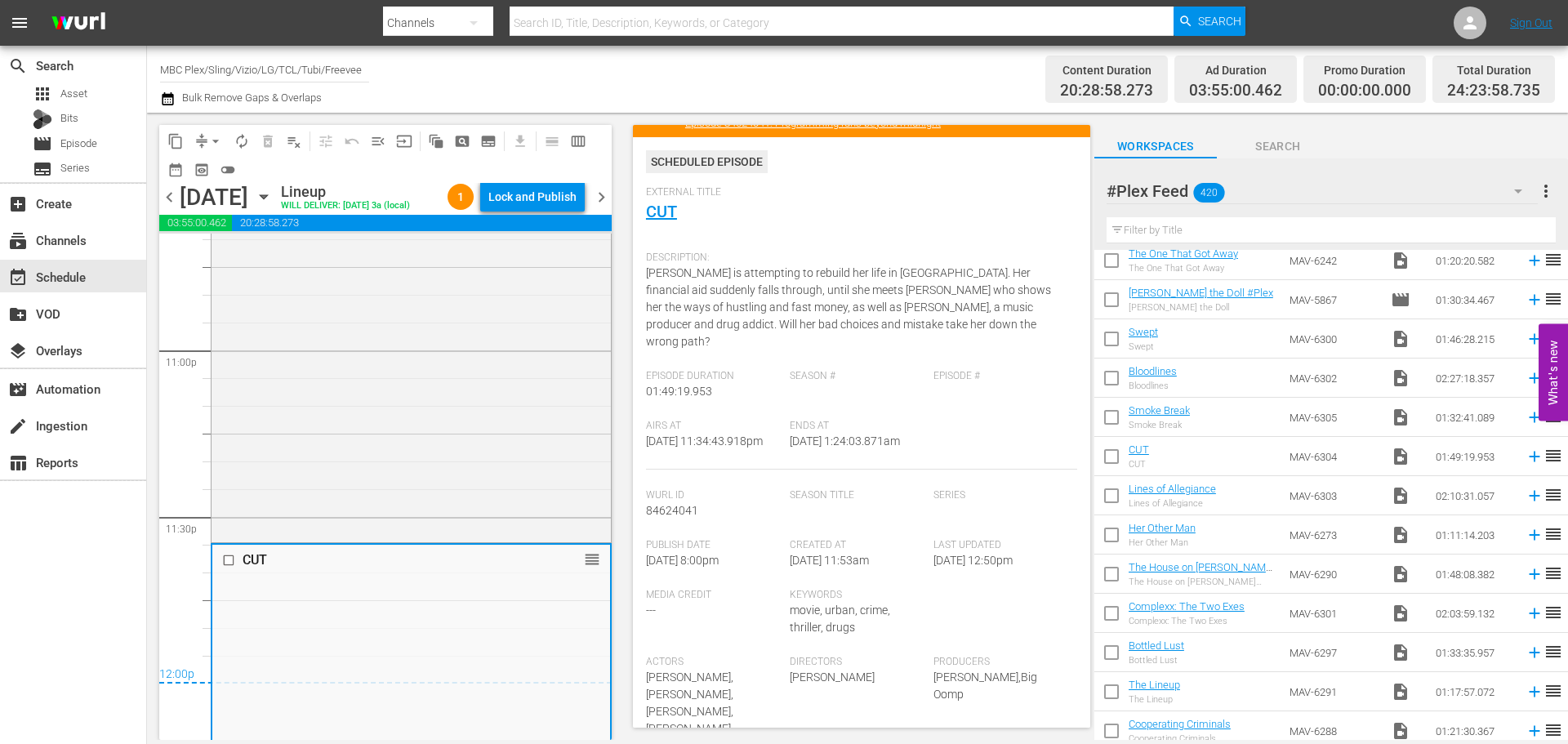
scroll to position [327, 0]
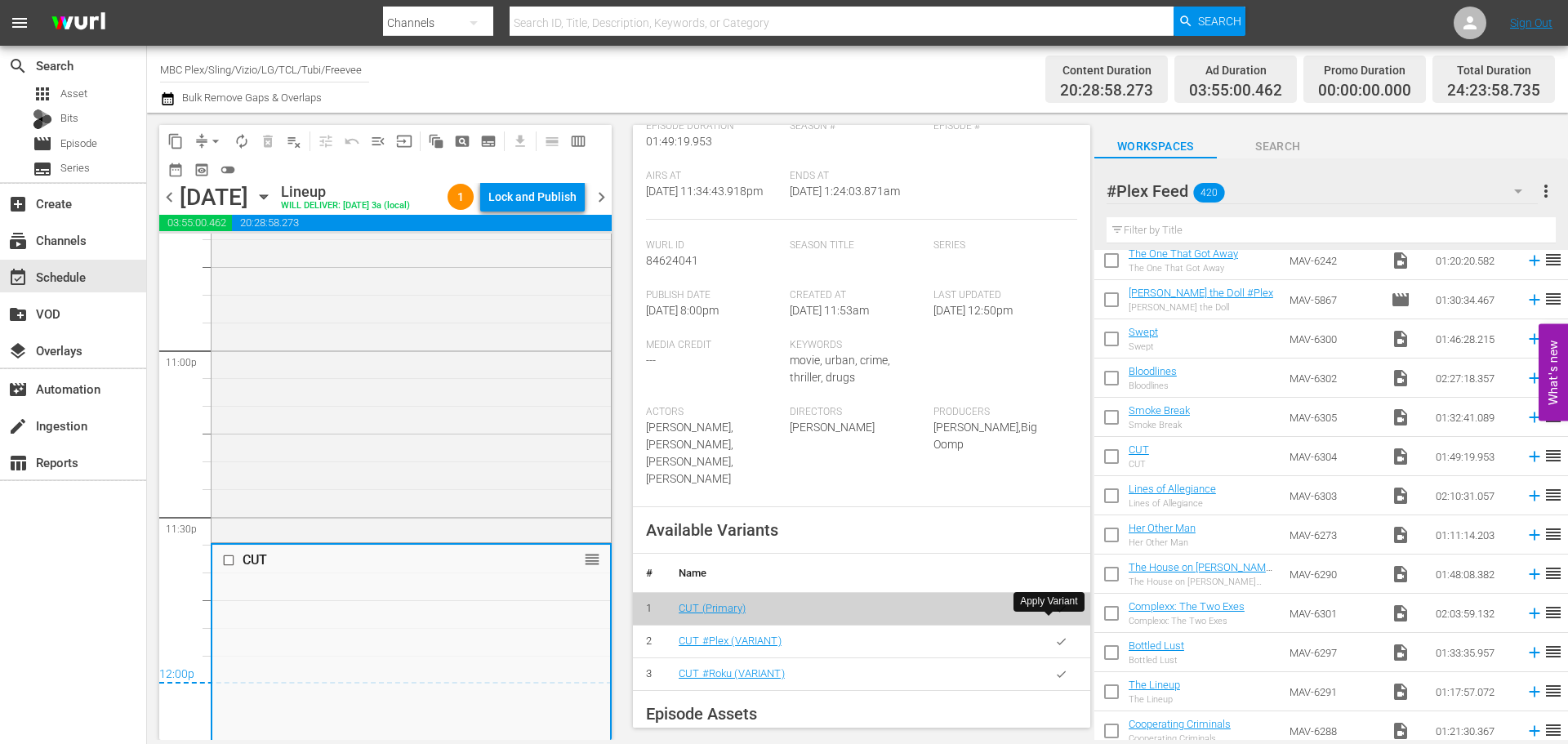
click at [1055, 635] on icon "button" at bounding box center [1061, 641] width 12 height 12
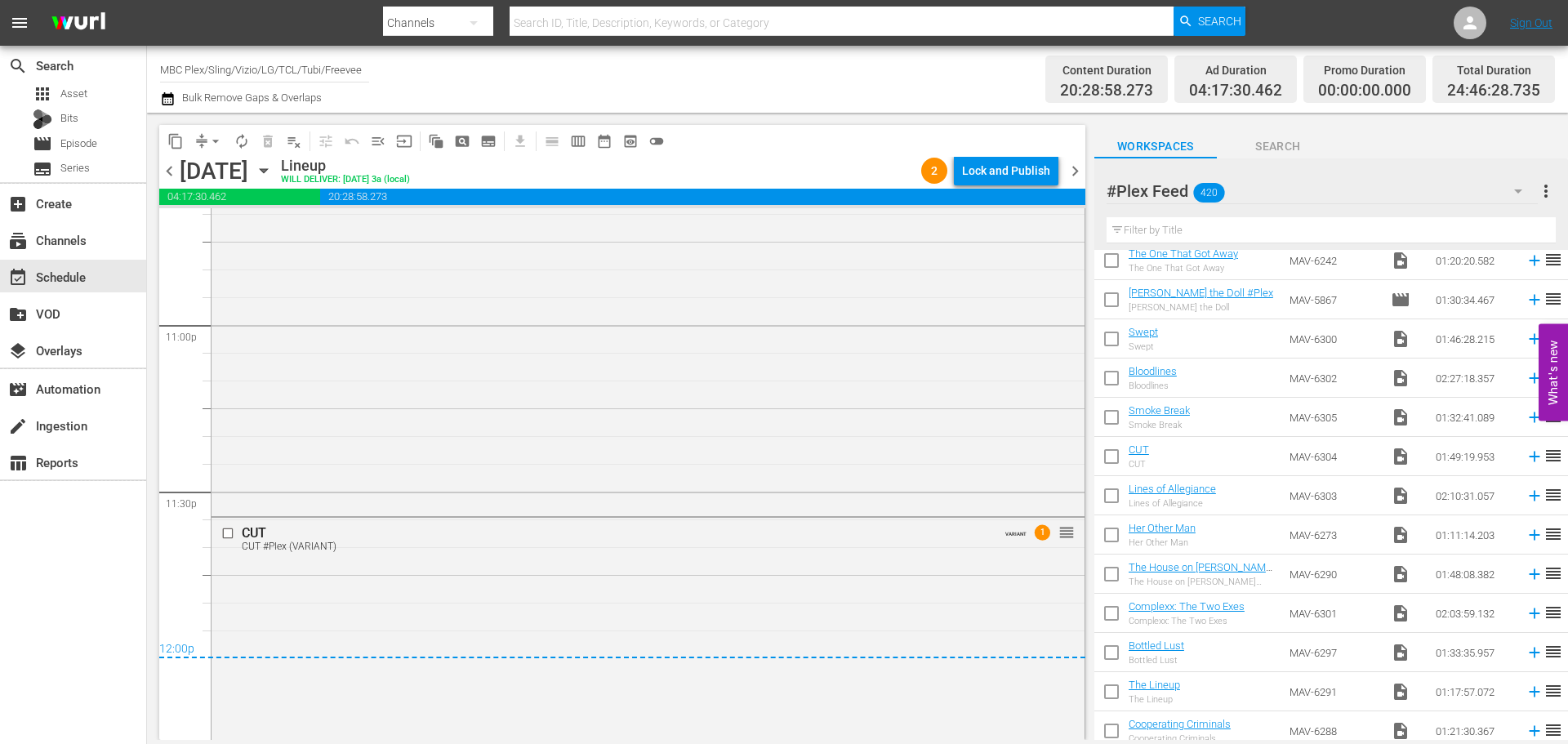
click at [1007, 163] on div "Lock and Publish" at bounding box center [1006, 170] width 88 height 29
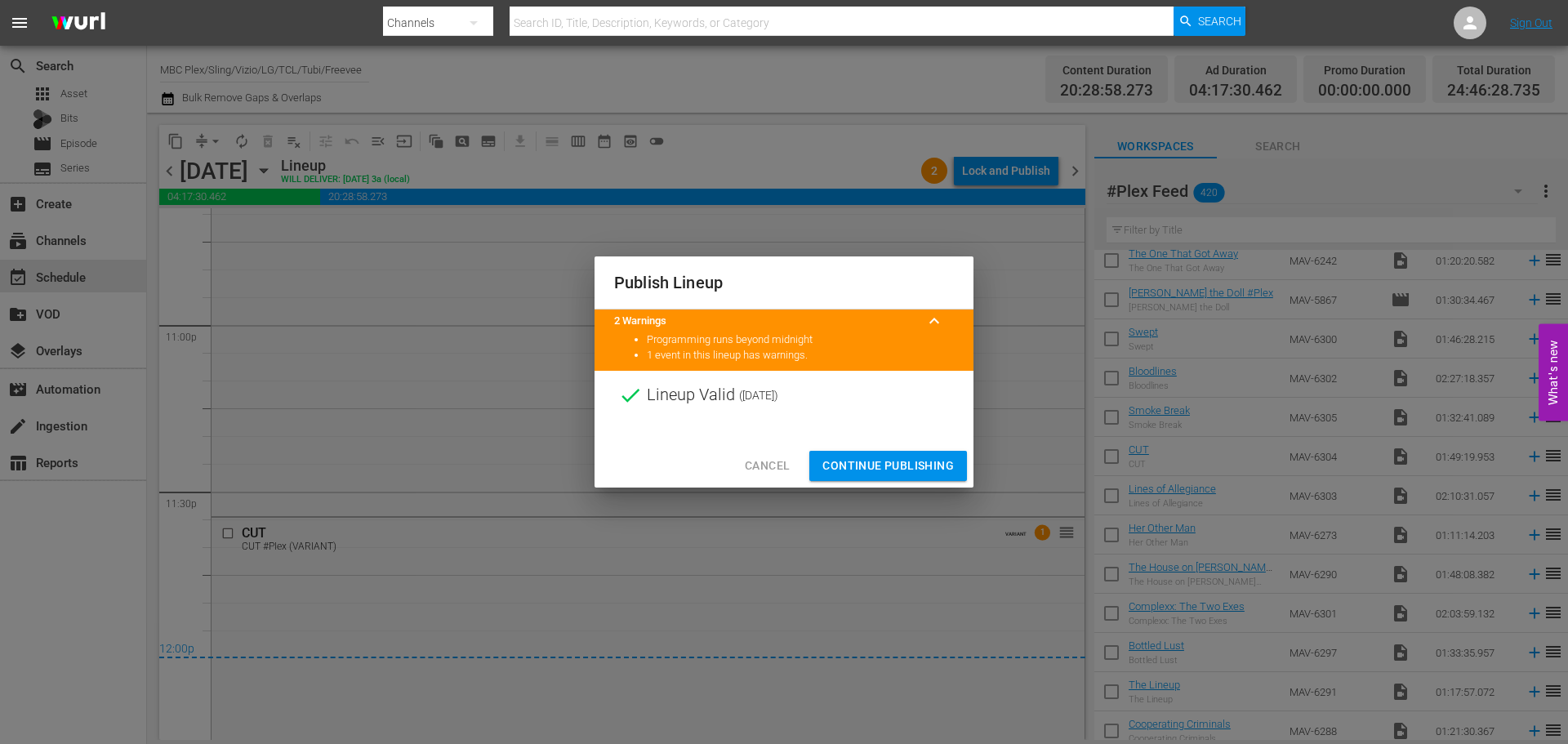
click at [906, 463] on span "Continue Publishing" at bounding box center [888, 466] width 132 height 21
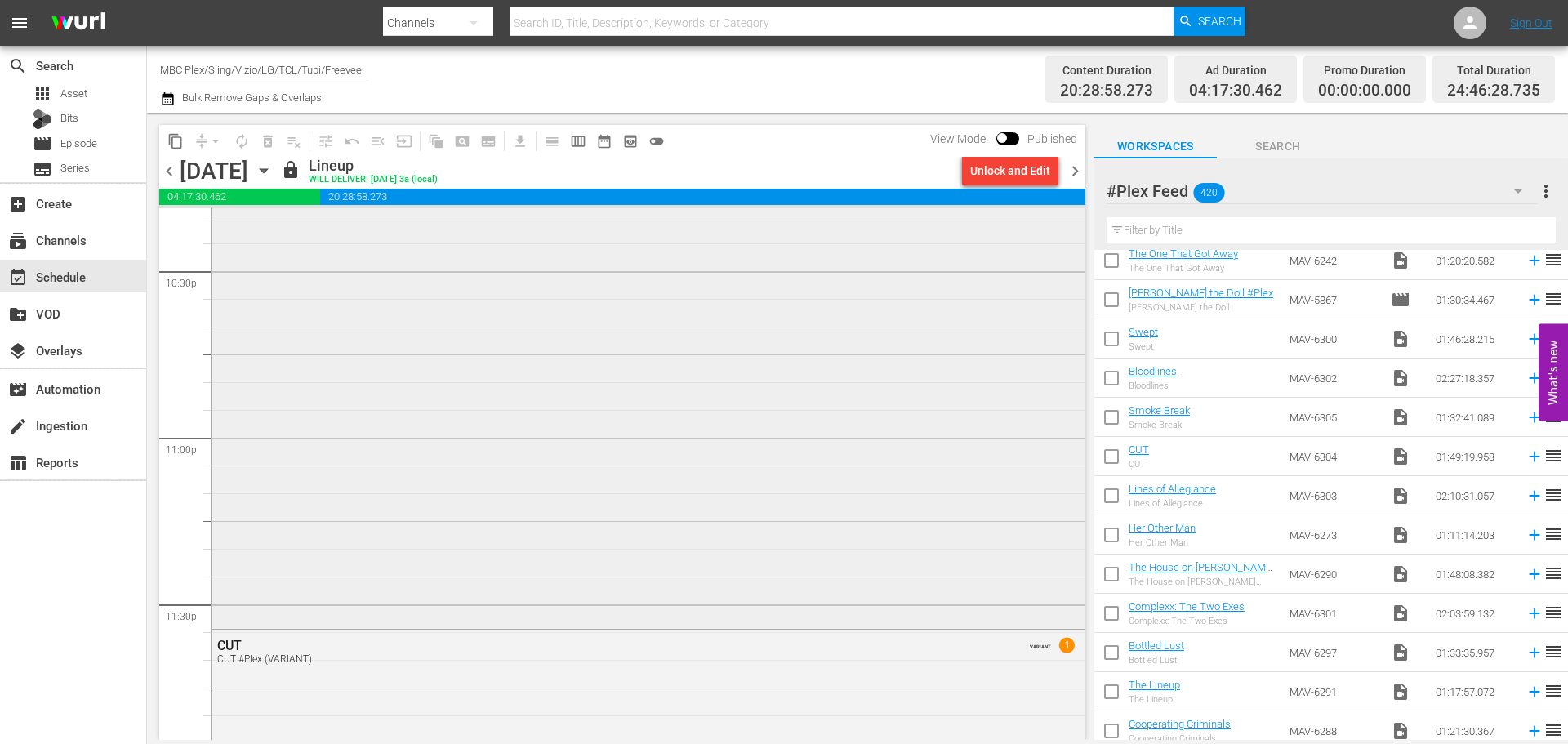
scroll to position [7594, 0]
